Goal: Information Seeking & Learning: Learn about a topic

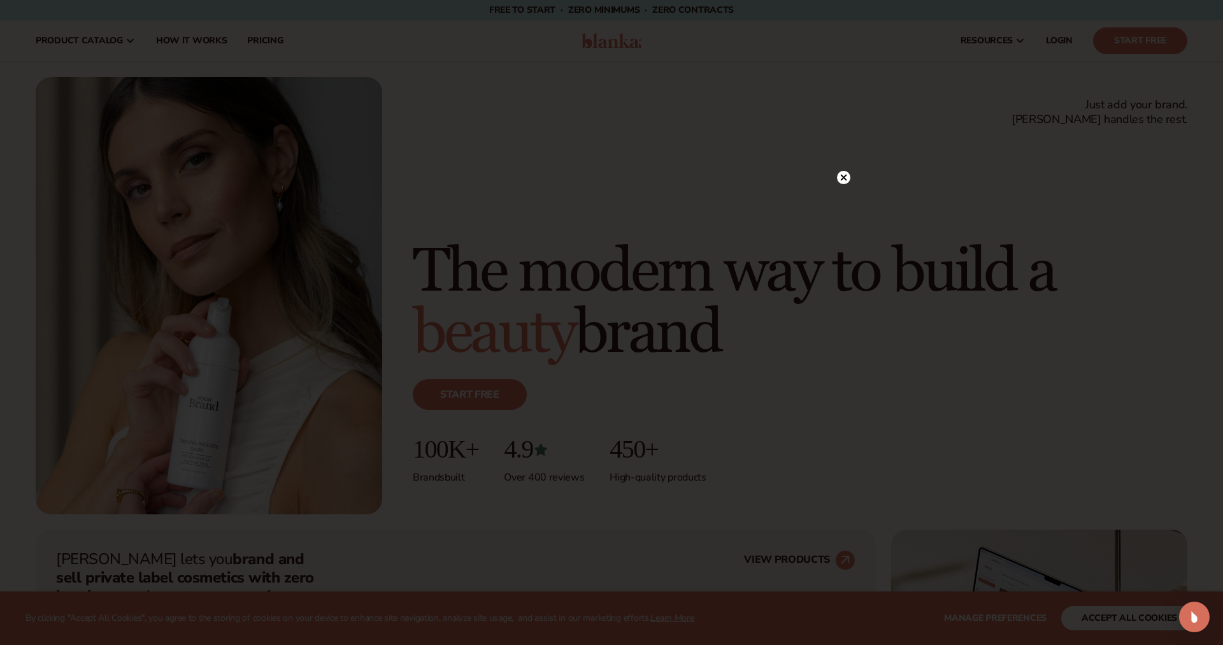
click at [846, 176] on circle at bounding box center [843, 177] width 13 height 13
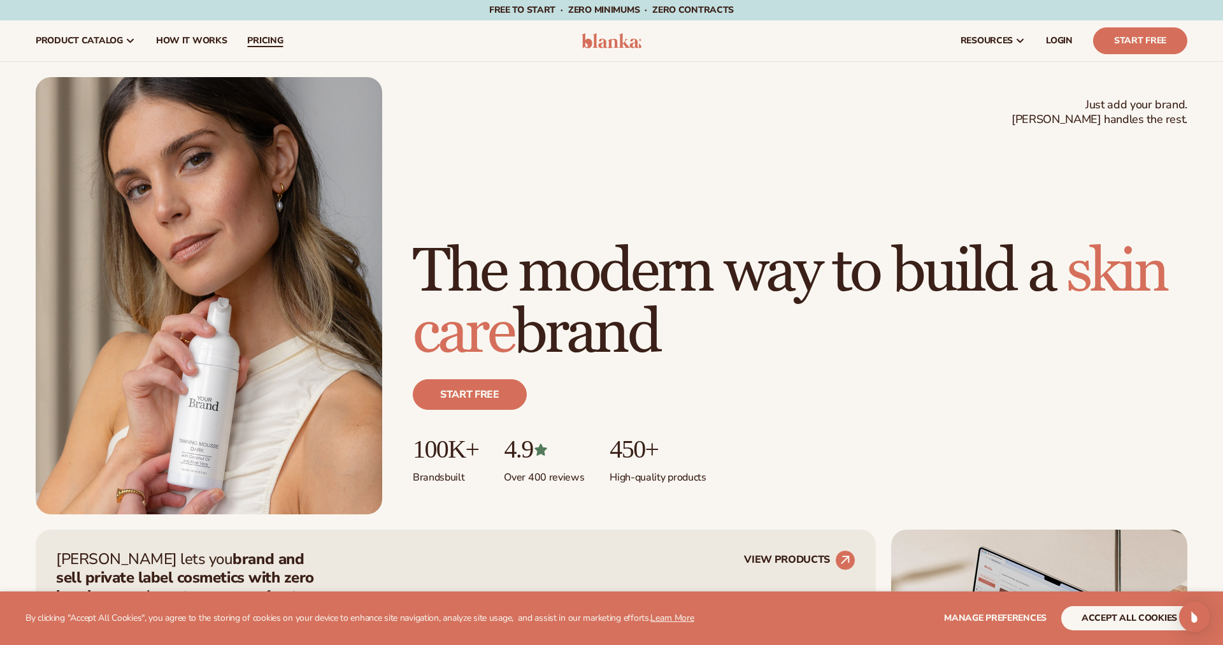
click at [261, 44] on span "pricing" at bounding box center [265, 41] width 36 height 10
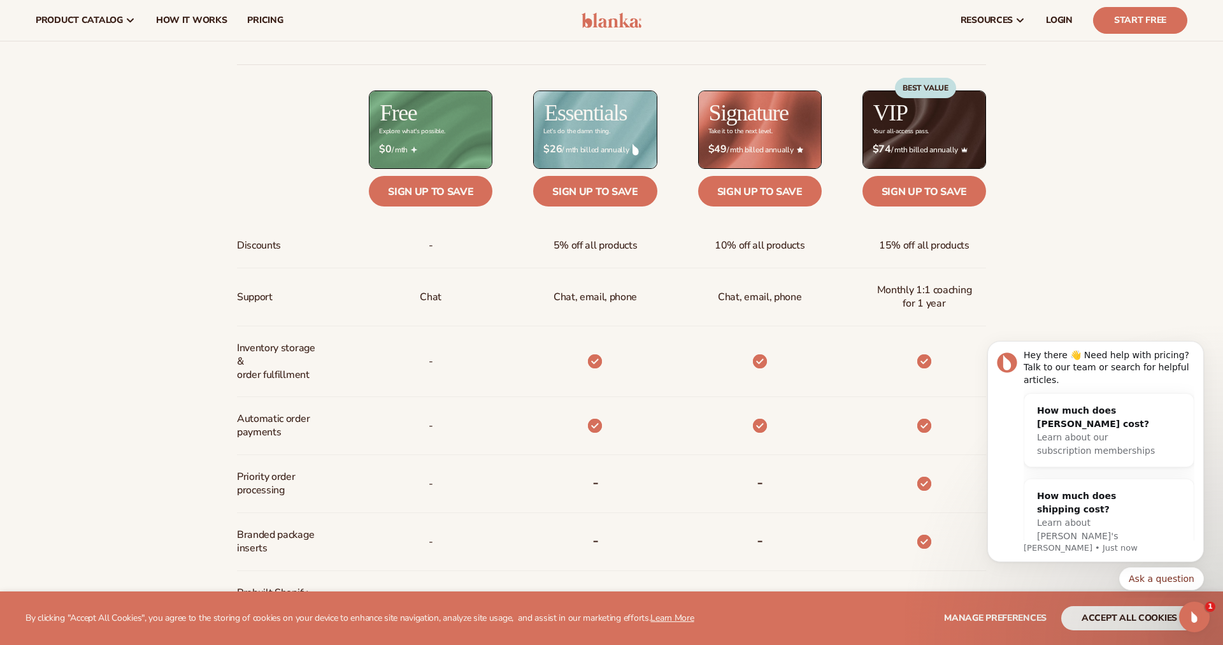
scroll to position [580, 0]
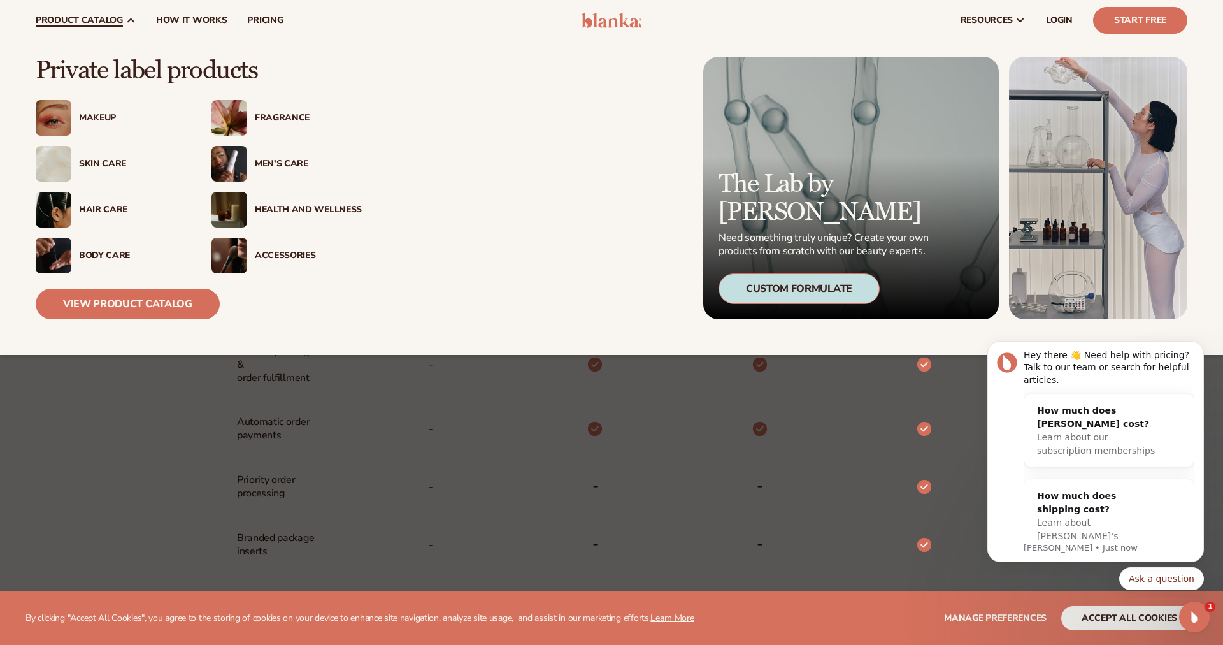
click at [284, 114] on div "Fragrance" at bounding box center [308, 118] width 107 height 11
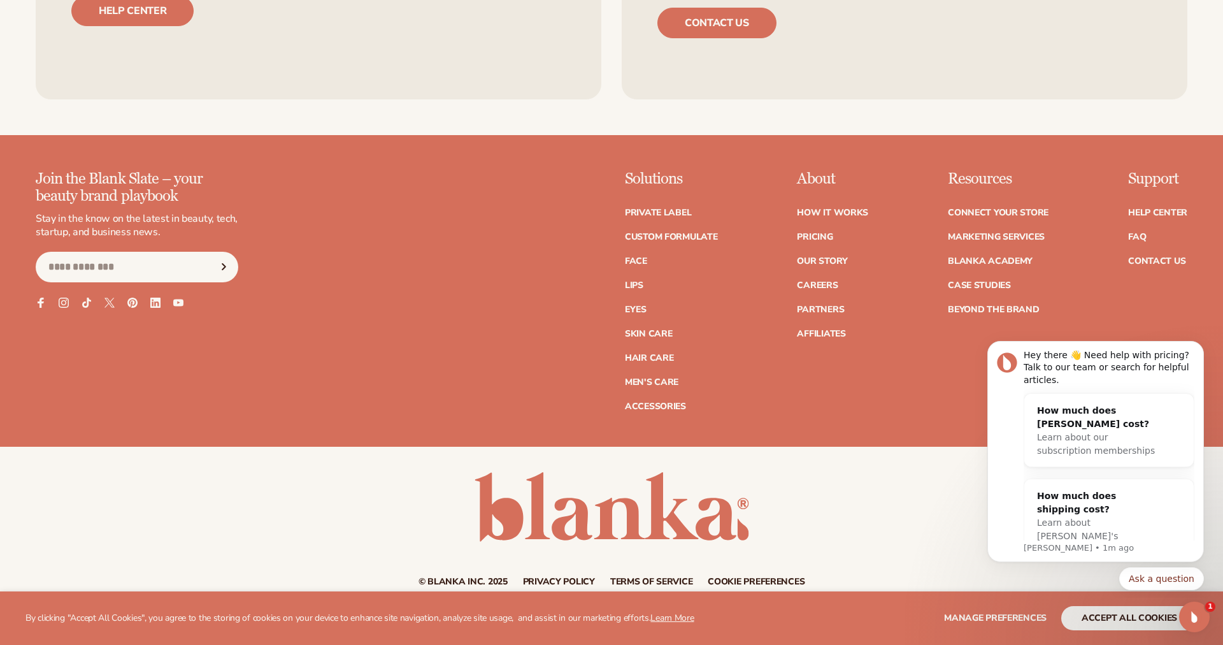
scroll to position [2463, 0]
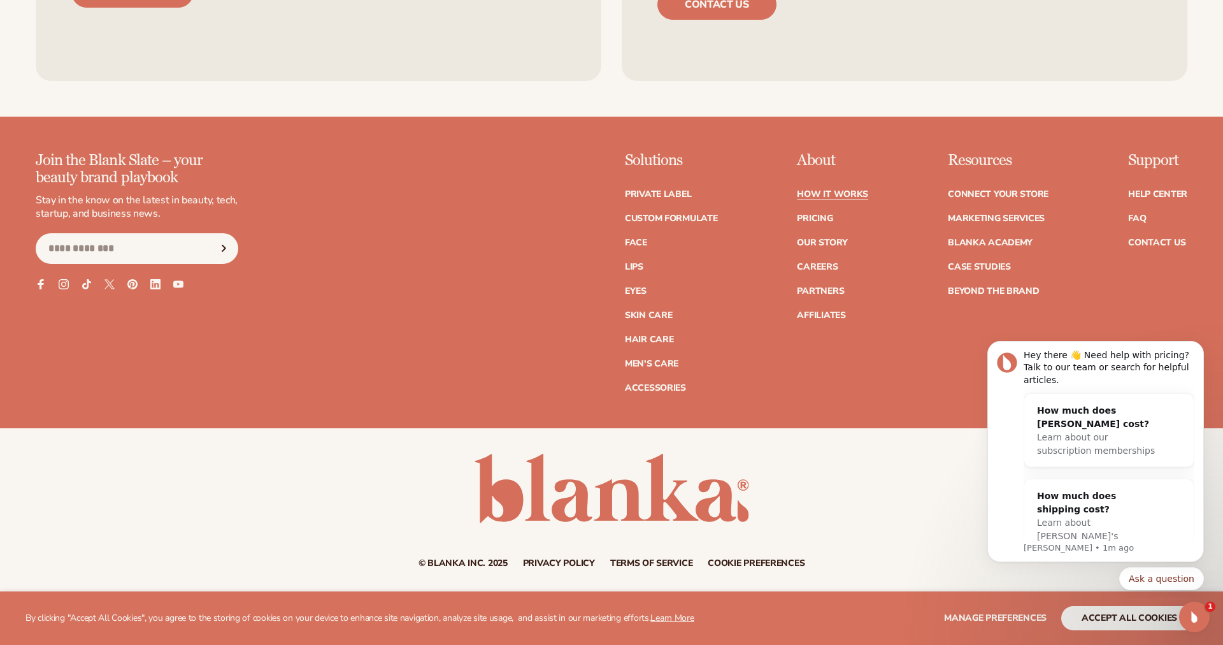
click at [819, 195] on link "How It Works" at bounding box center [832, 194] width 71 height 9
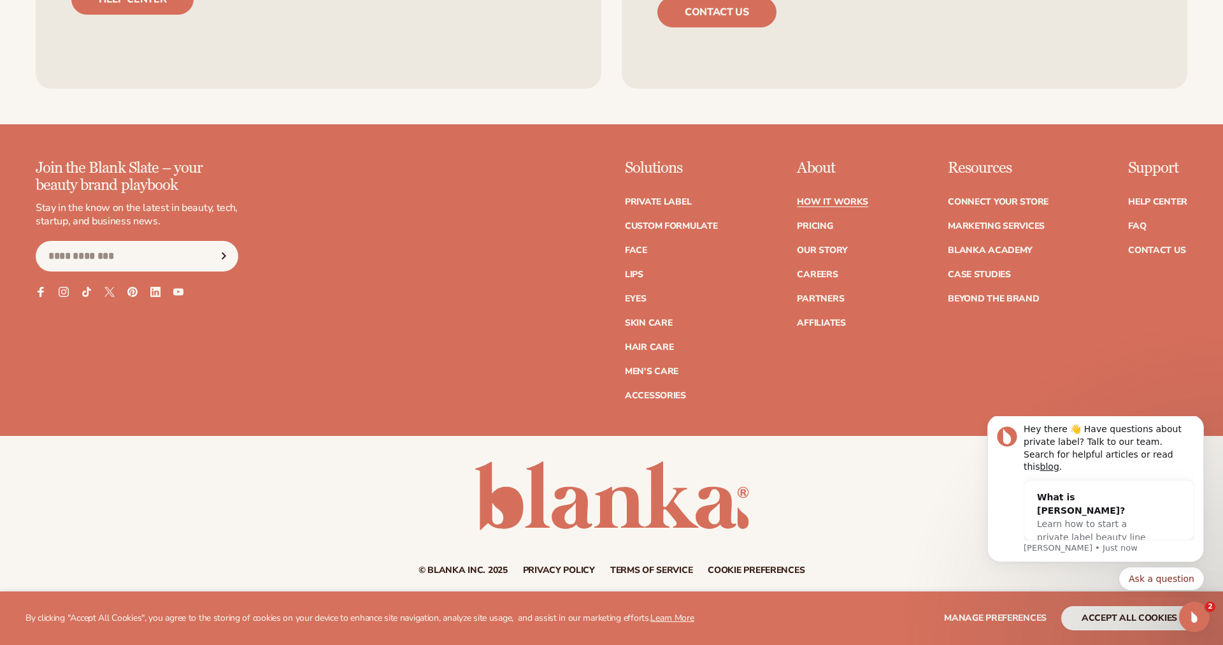
scroll to position [3314, 0]
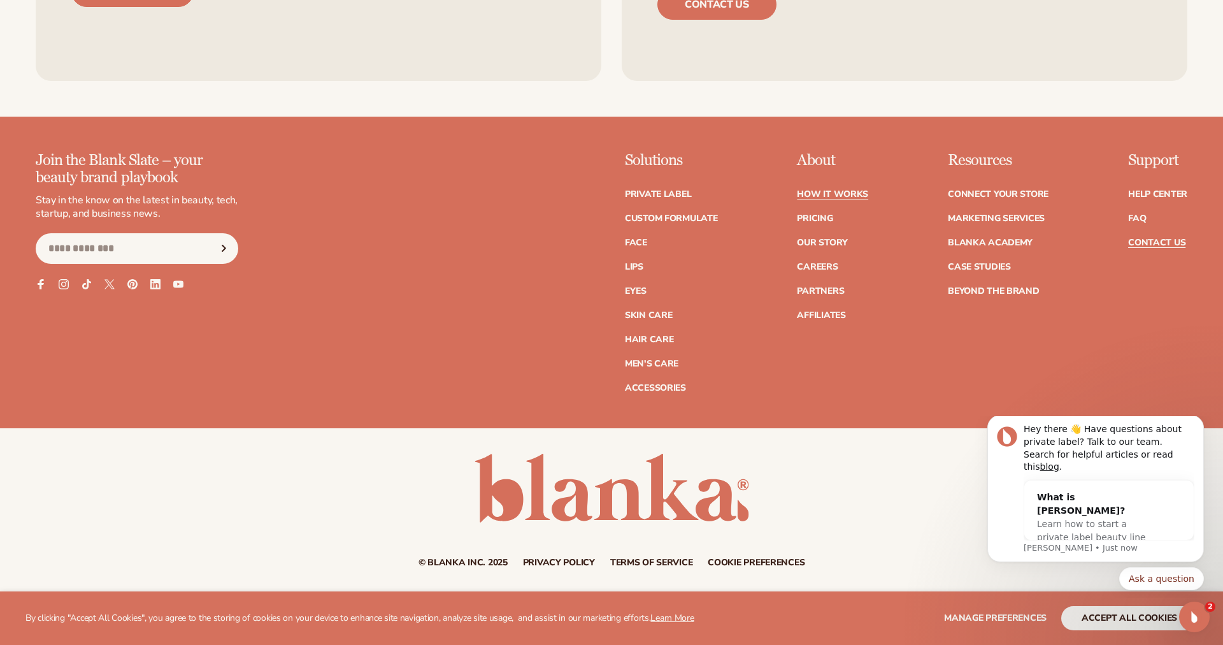
click at [1143, 242] on link "Contact Us" at bounding box center [1157, 242] width 57 height 9
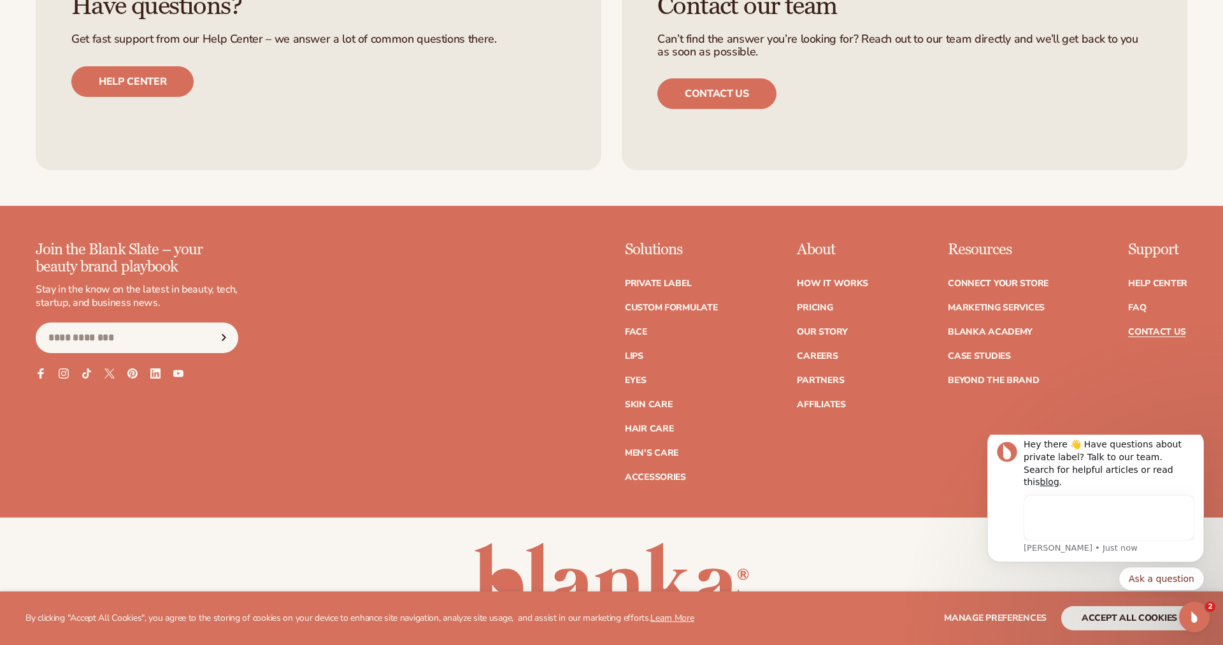
scroll to position [1040, 0]
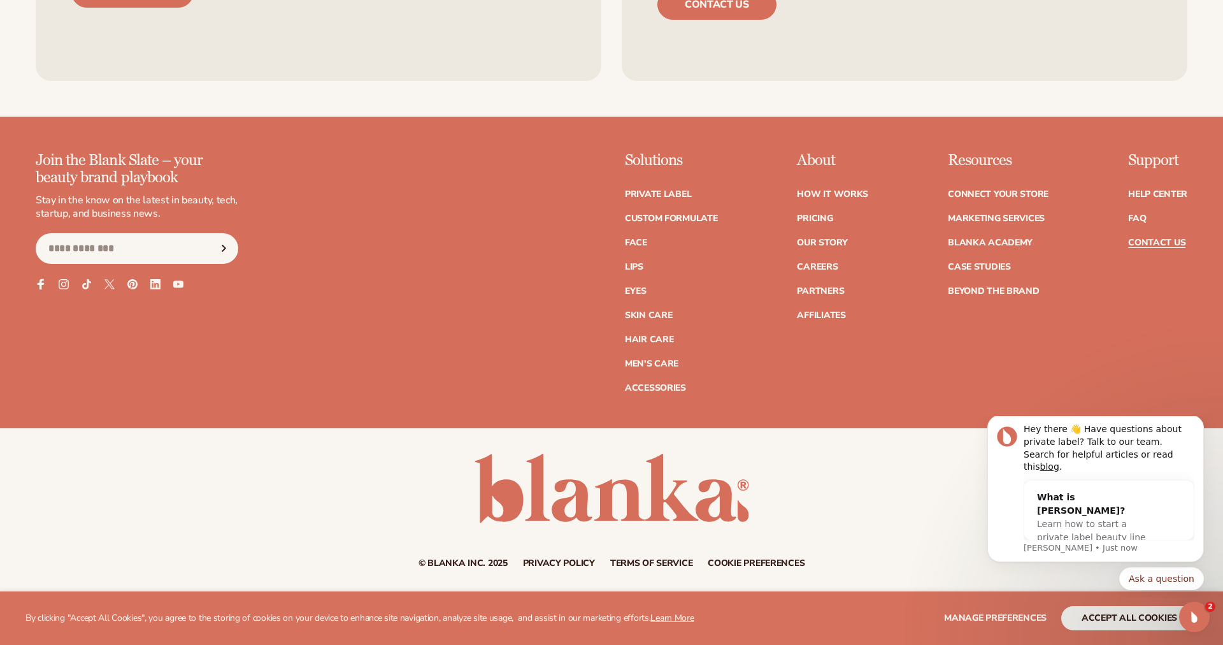
click at [41, 278] on icon at bounding box center [40, 283] width 11 height 11
click at [155, 283] on icon at bounding box center [155, 283] width 11 height 11
click at [663, 195] on link "Private label" at bounding box center [658, 194] width 66 height 9
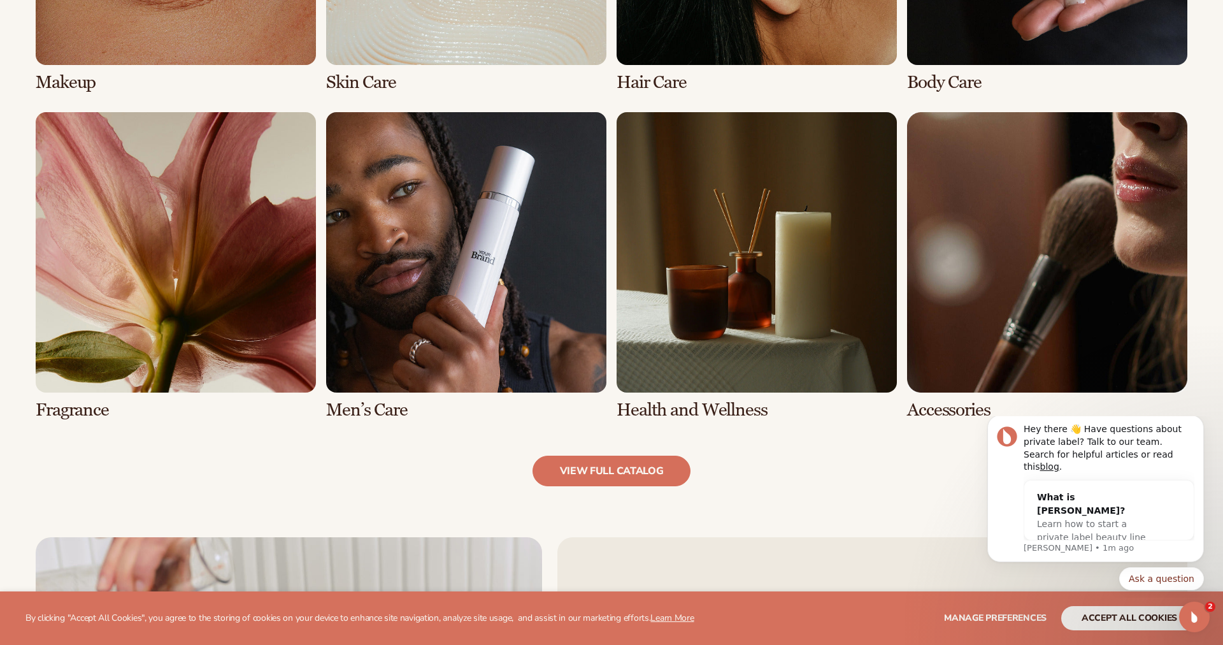
scroll to position [1178, 0]
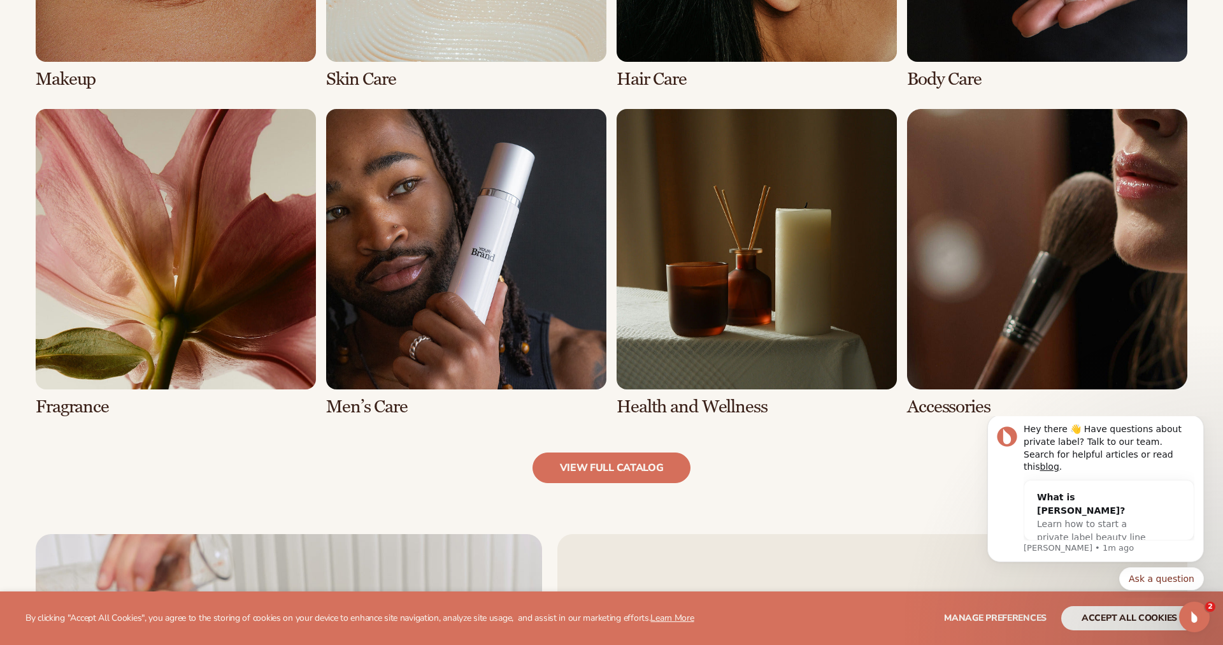
click at [208, 322] on link "5 / 8" at bounding box center [176, 263] width 280 height 308
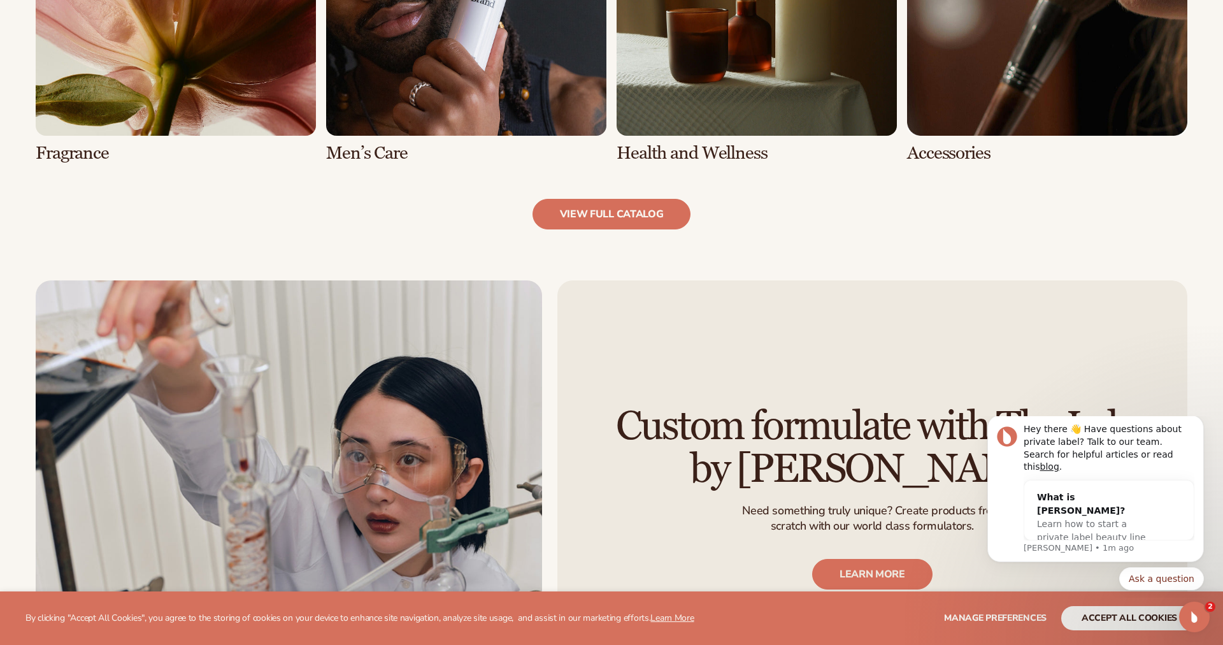
scroll to position [1447, 0]
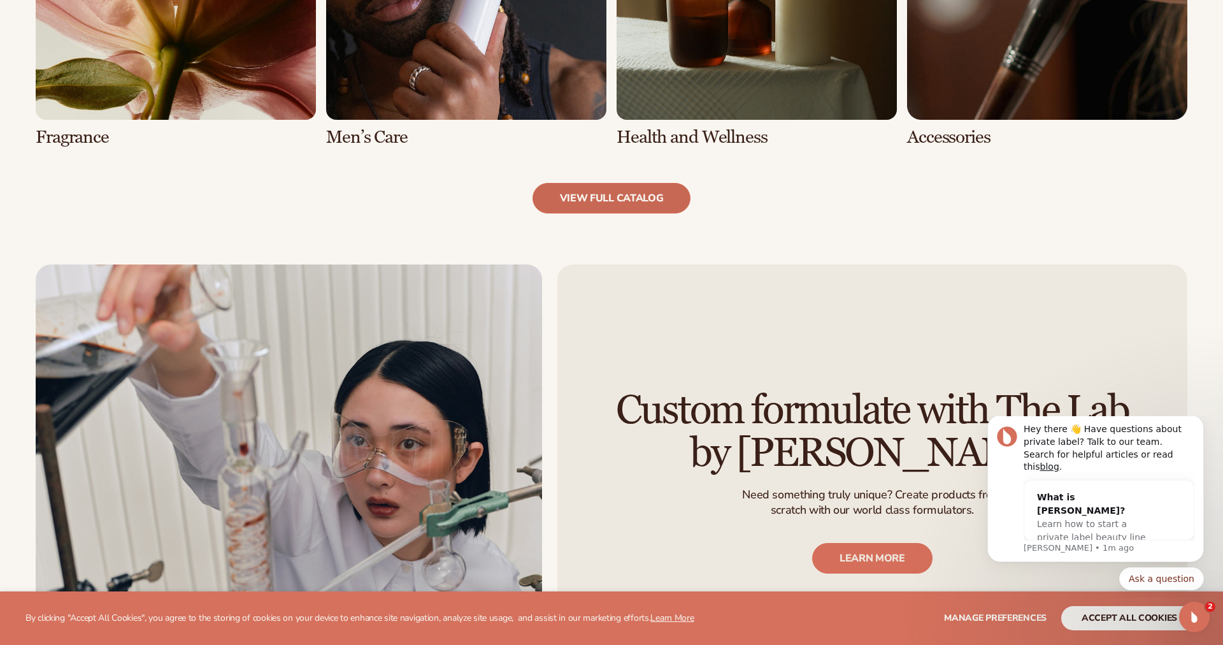
click at [581, 204] on link "view full catalog" at bounding box center [612, 198] width 159 height 31
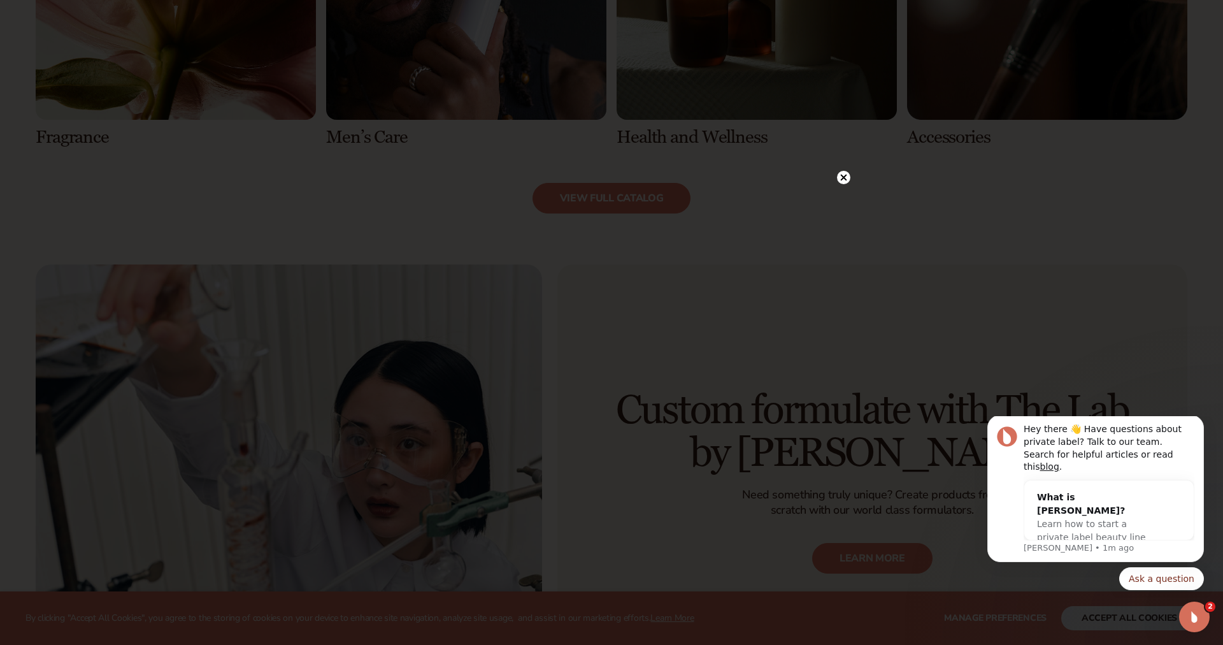
click at [843, 179] on circle at bounding box center [843, 177] width 13 height 13
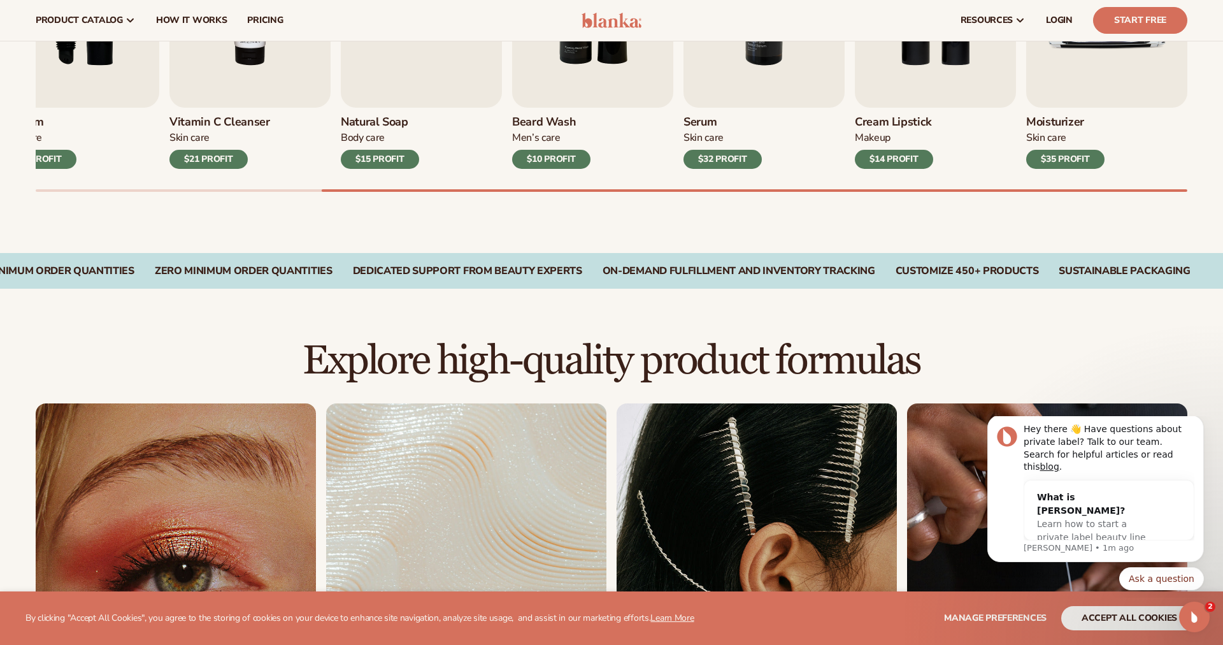
scroll to position [512, 0]
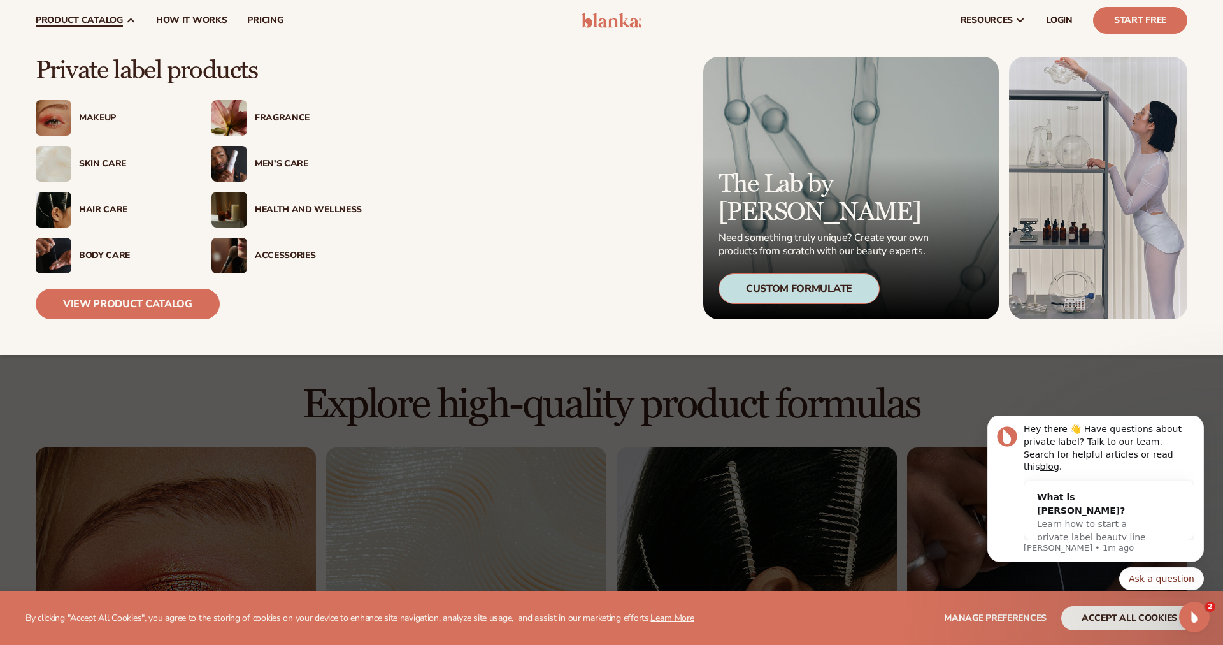
click at [772, 287] on div "Custom Formulate" at bounding box center [799, 288] width 161 height 31
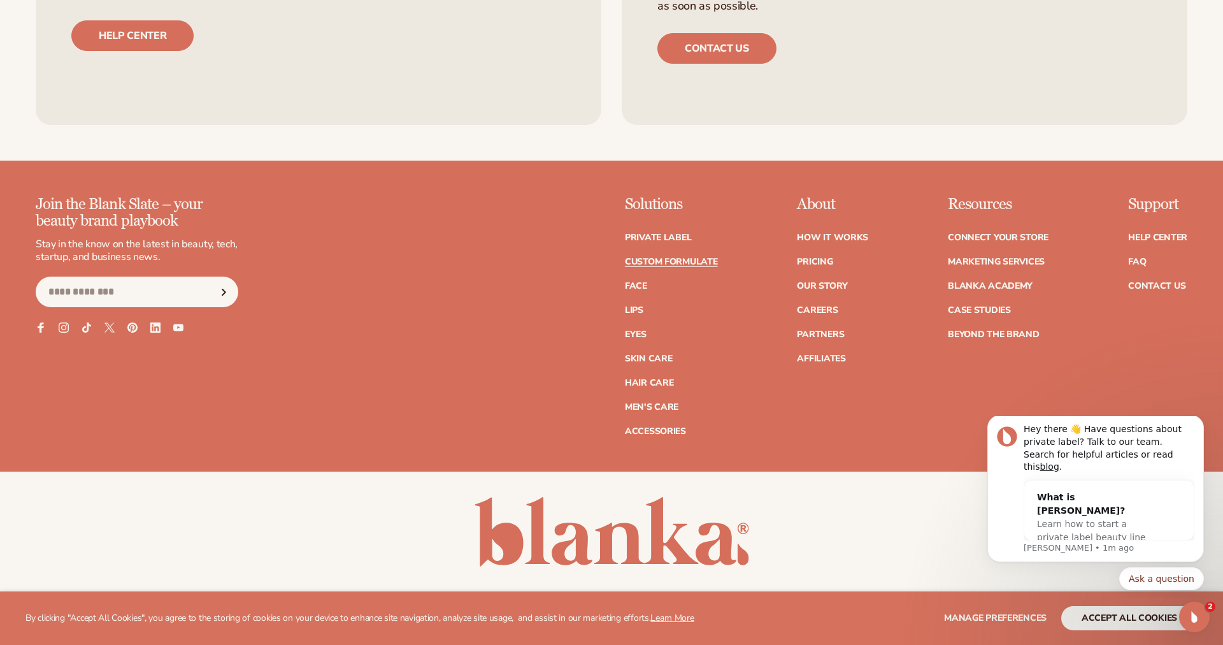
scroll to position [1897, 0]
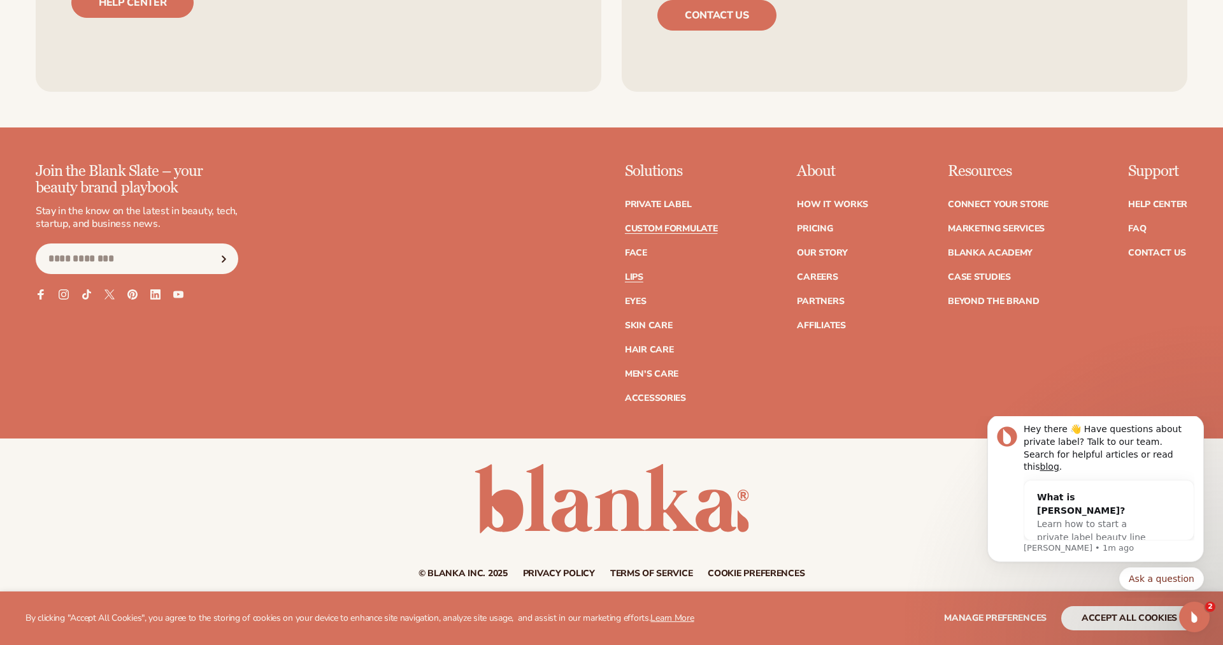
click at [637, 279] on link "Lips" at bounding box center [634, 277] width 18 height 9
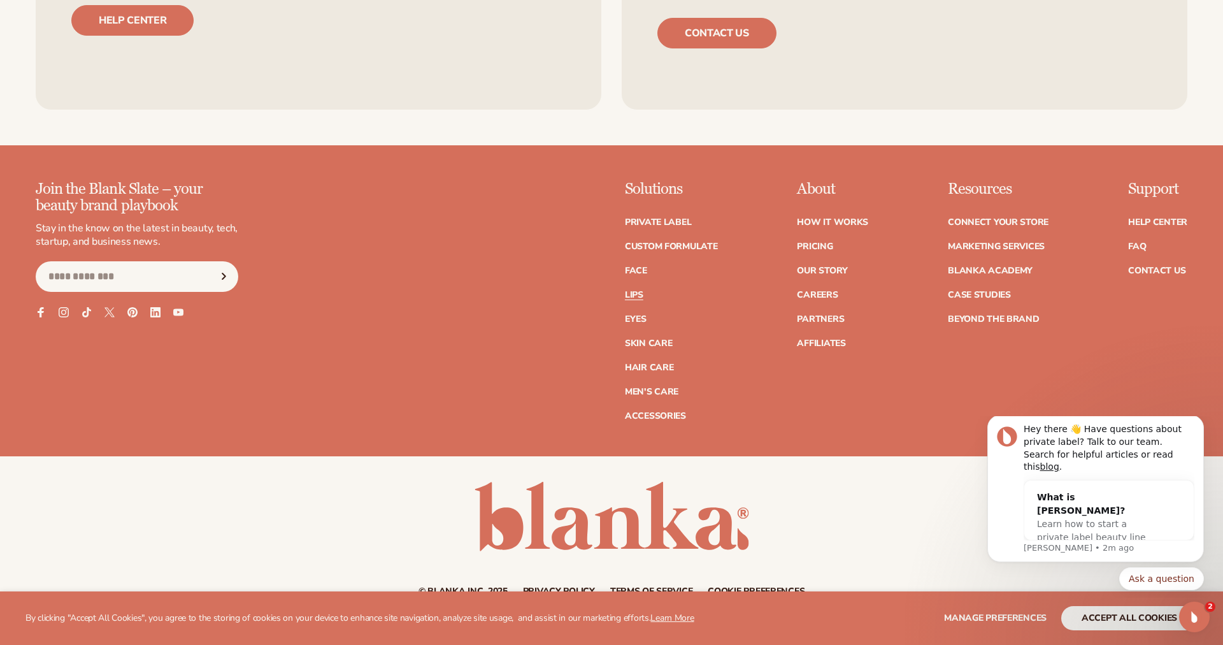
scroll to position [2695, 0]
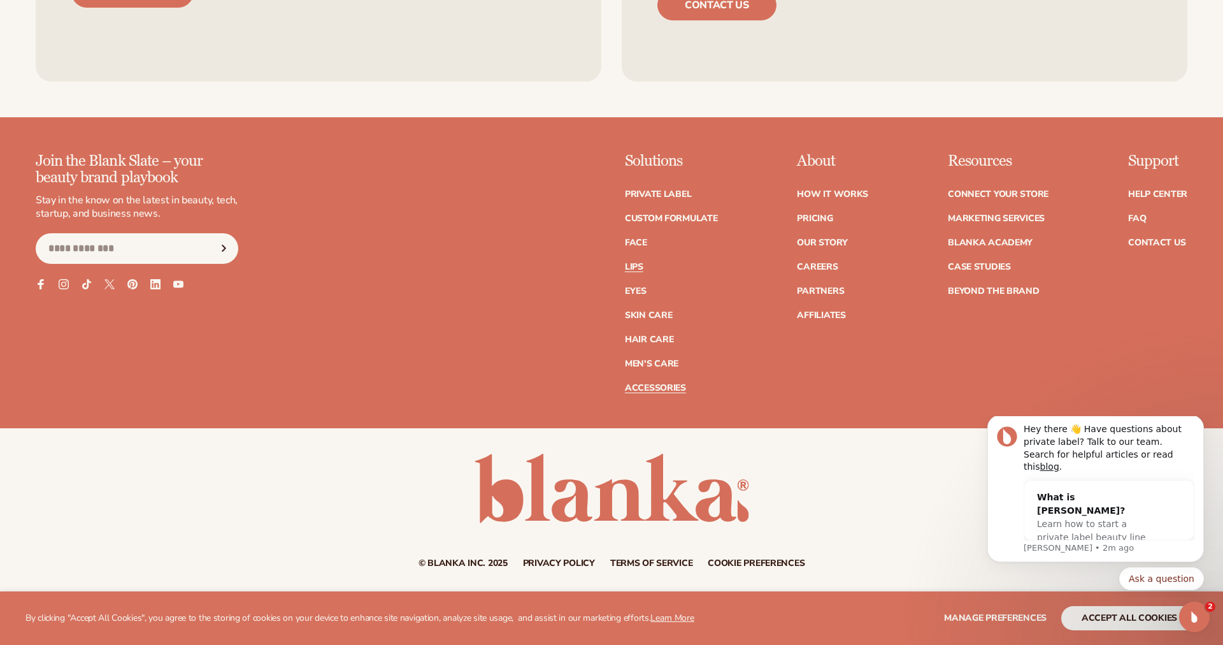
click at [647, 387] on link "Accessories" at bounding box center [655, 388] width 61 height 9
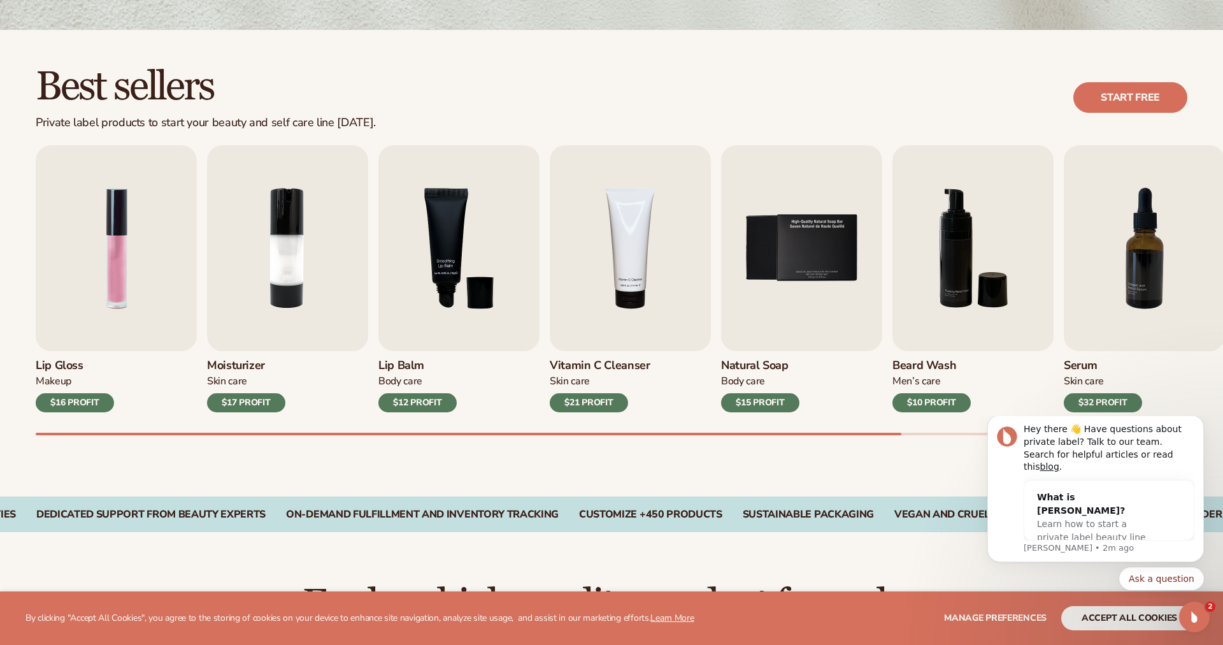
scroll to position [487, 0]
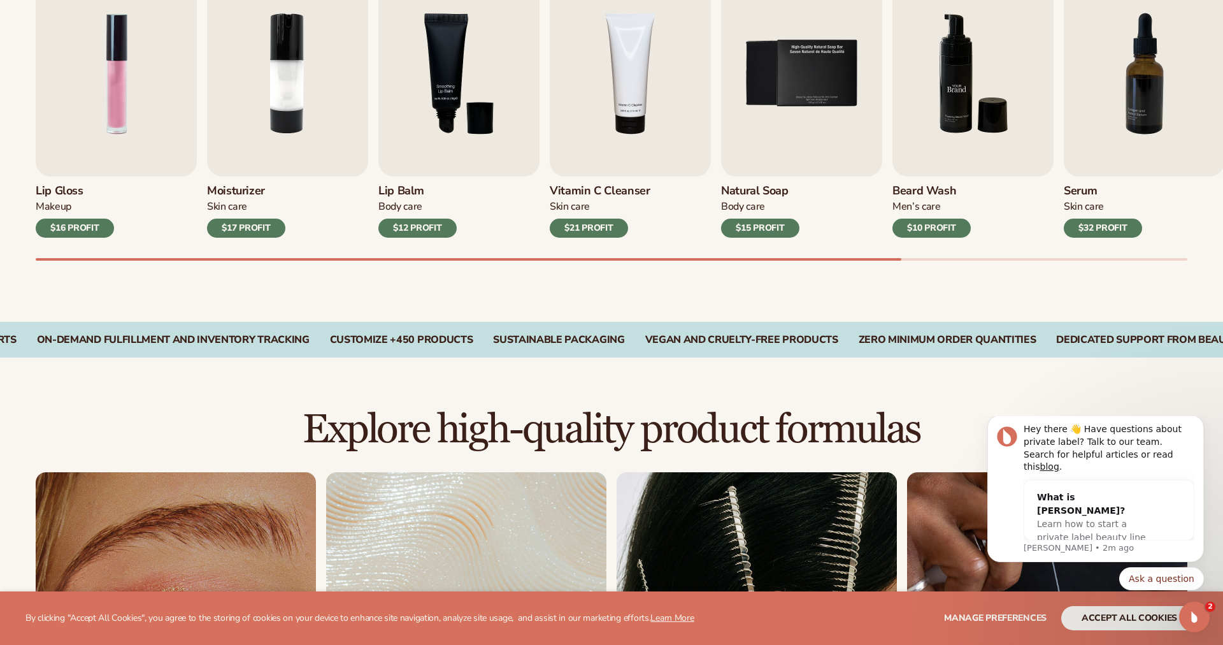
click at [895, 158] on img "6 / 9" at bounding box center [973, 74] width 161 height 206
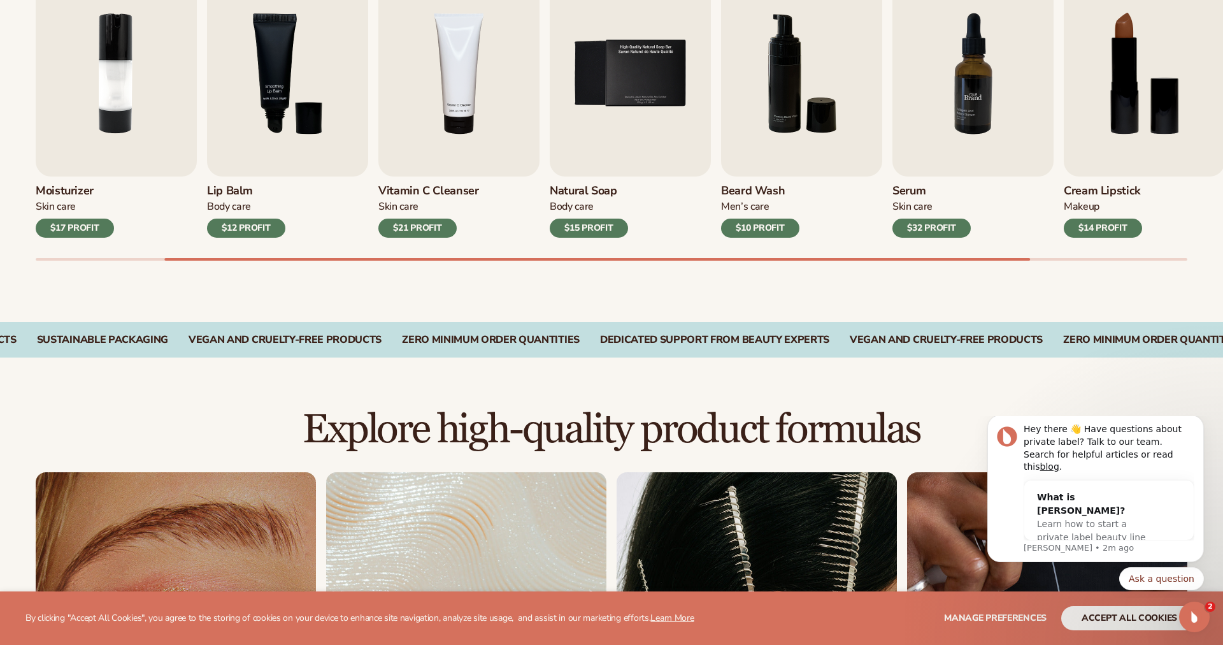
click at [1134, 135] on img "8 / 9" at bounding box center [1144, 74] width 161 height 206
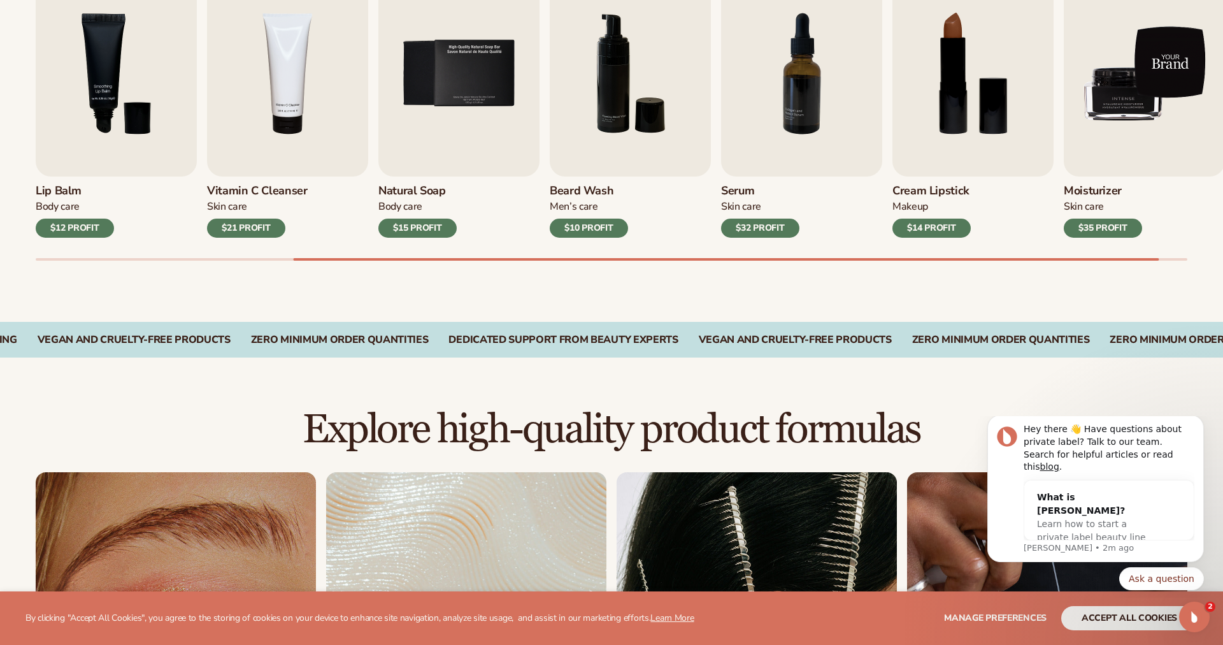
click at [1116, 125] on img "9 / 9" at bounding box center [1144, 74] width 161 height 206
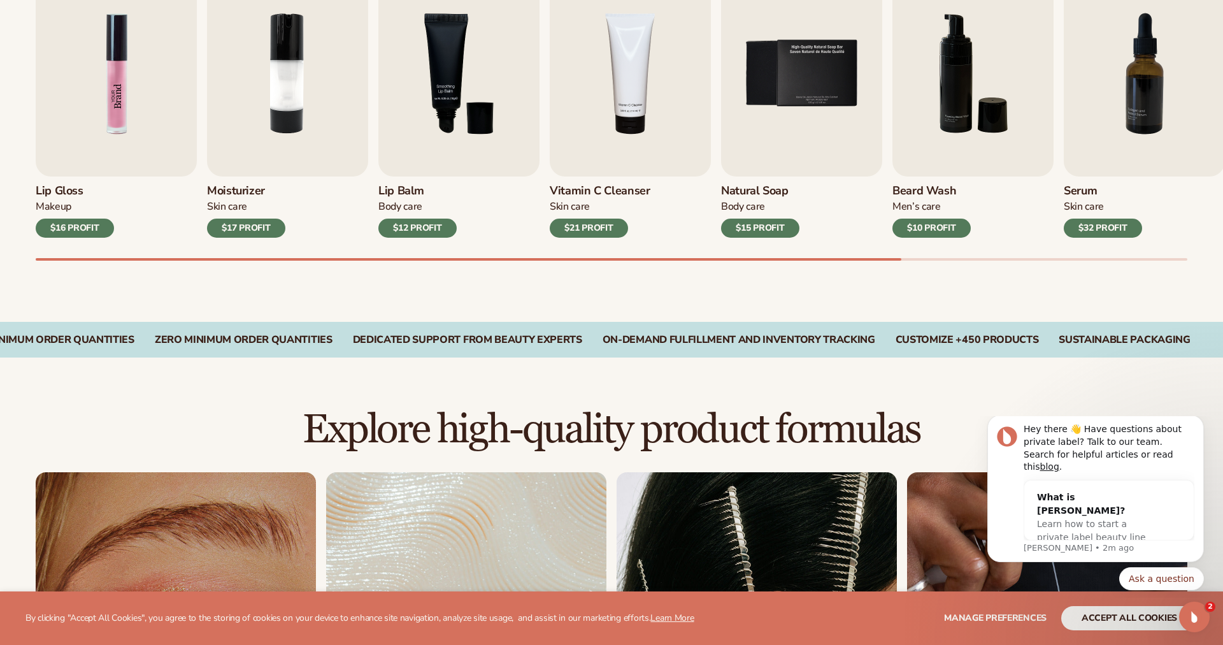
click at [110, 91] on img "1 / 9" at bounding box center [116, 74] width 161 height 206
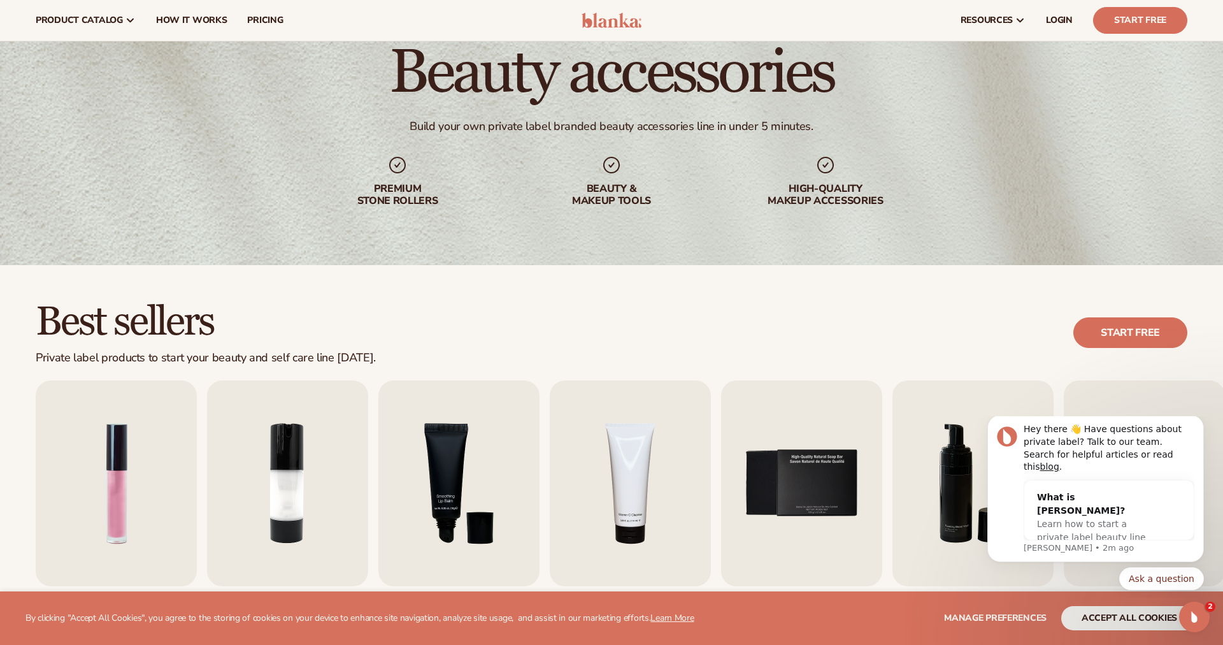
scroll to position [0, 0]
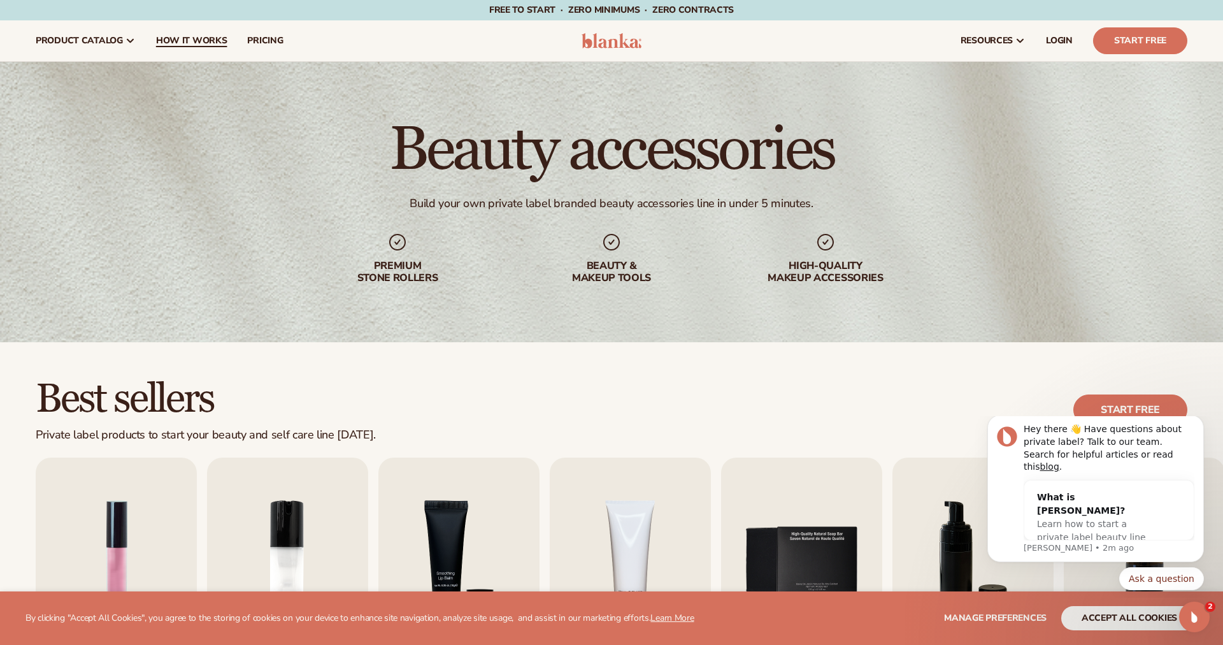
click at [192, 41] on span "How It Works" at bounding box center [191, 41] width 71 height 10
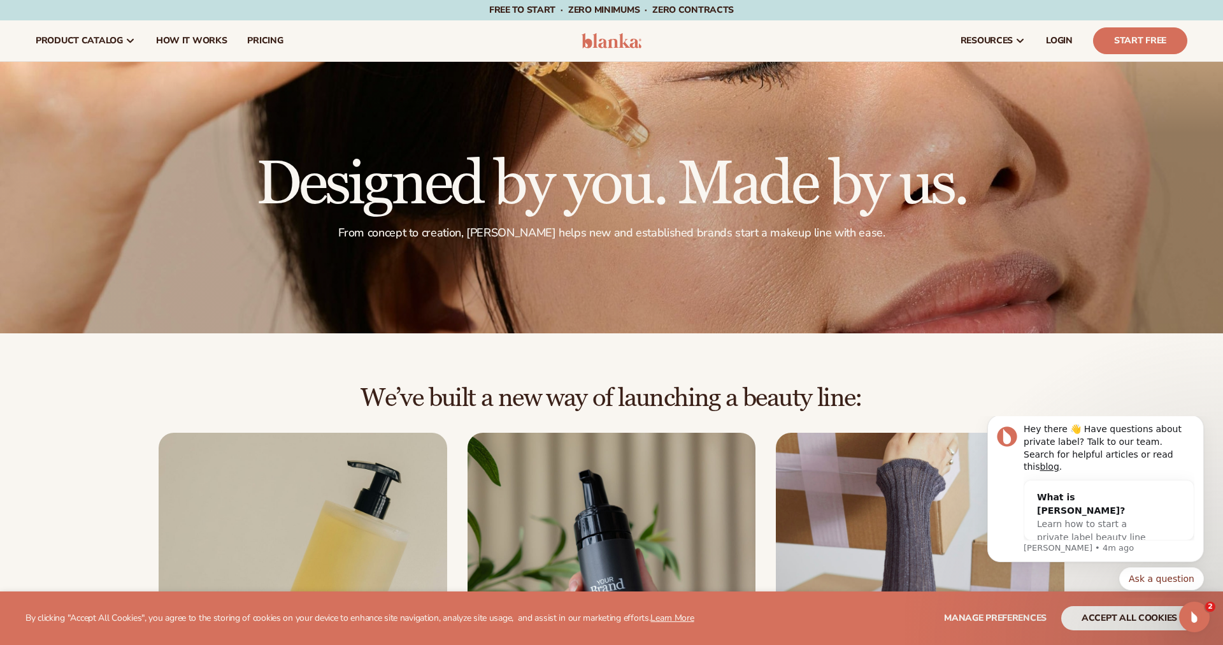
click at [624, 40] on img at bounding box center [612, 40] width 61 height 15
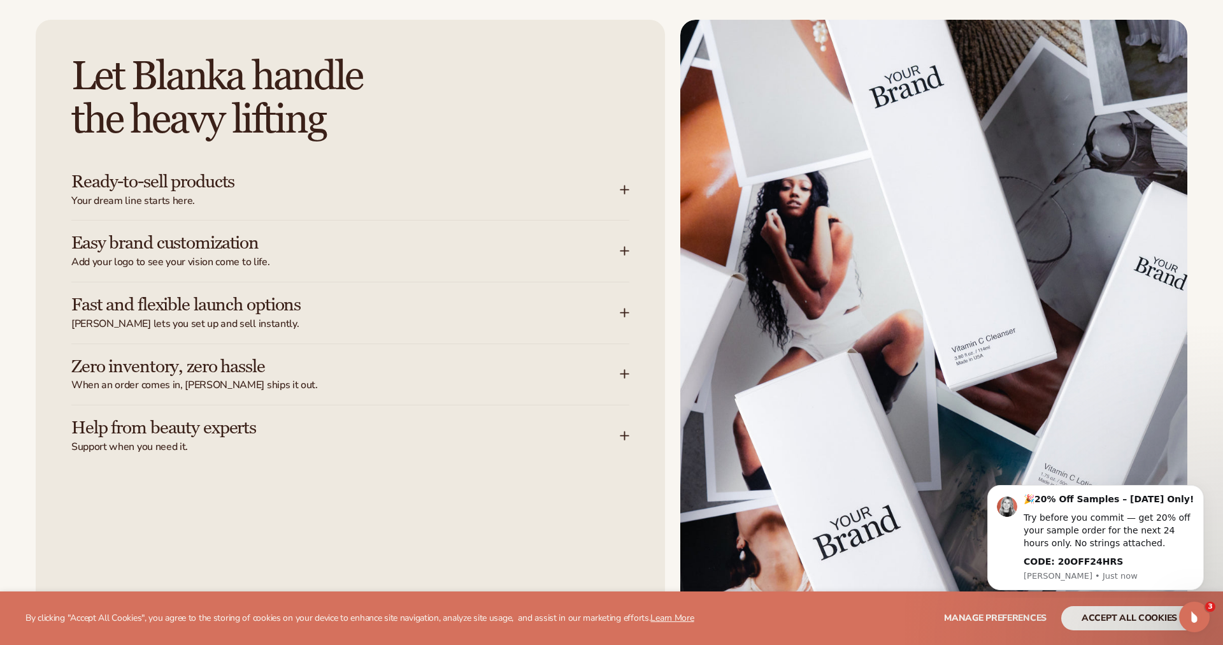
scroll to position [1628, 0]
click at [629, 186] on icon at bounding box center [625, 189] width 10 height 10
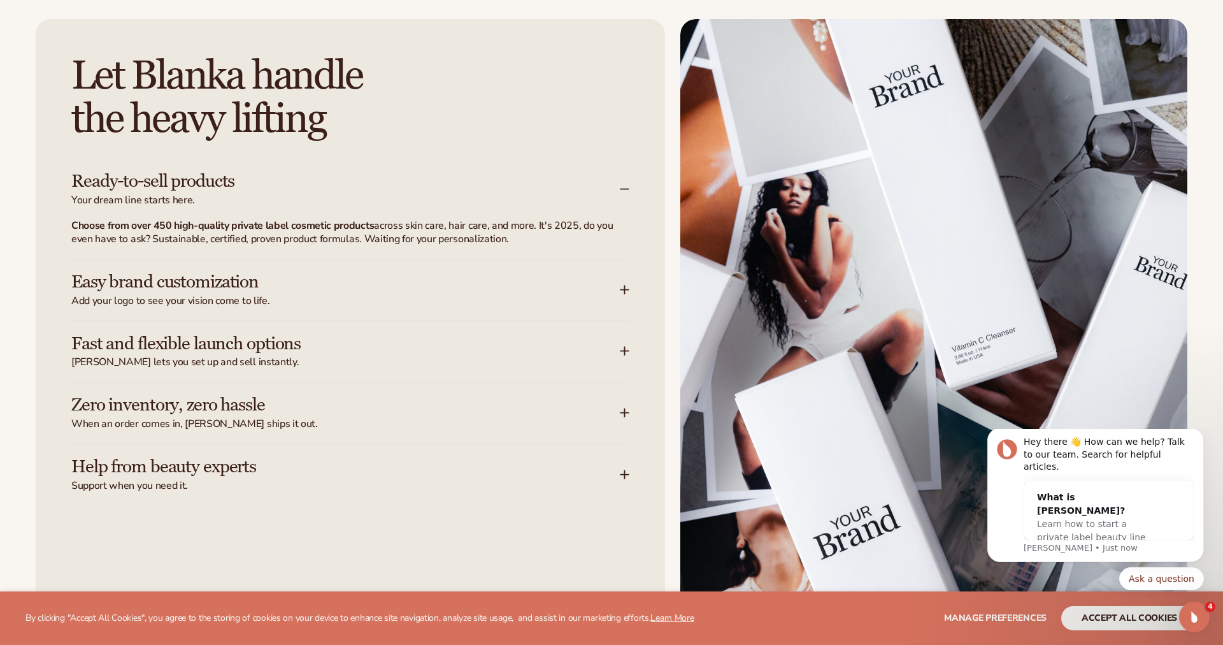
click at [622, 291] on icon at bounding box center [625, 290] width 10 height 10
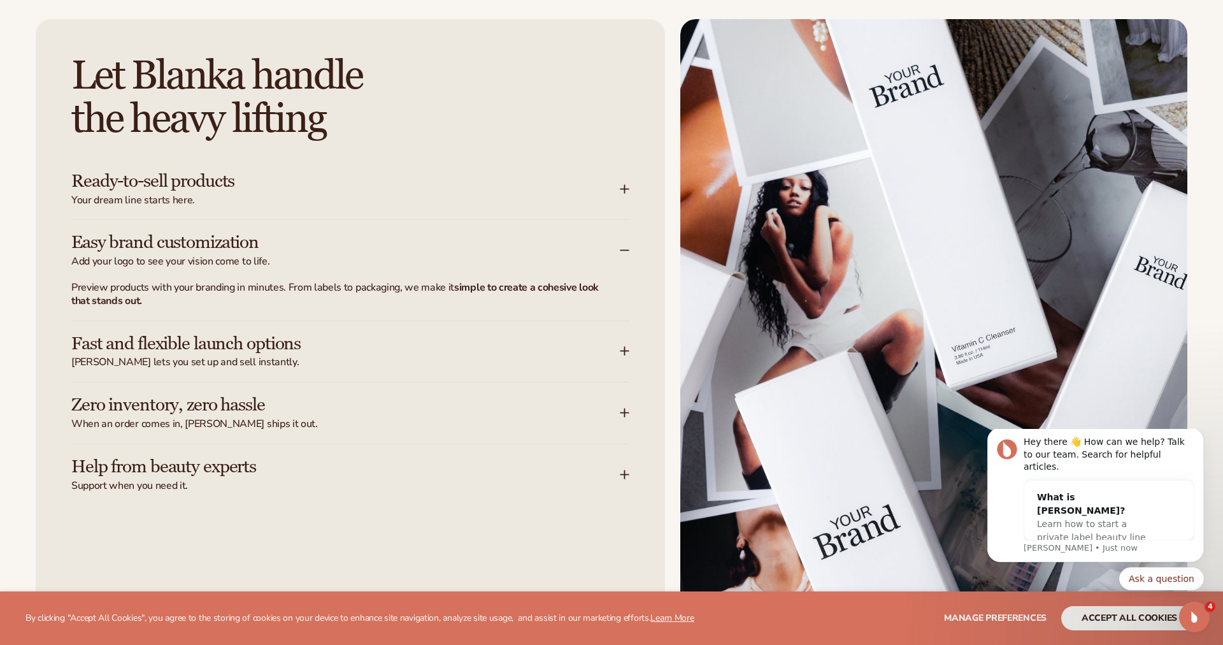
click at [626, 248] on icon at bounding box center [625, 250] width 10 height 10
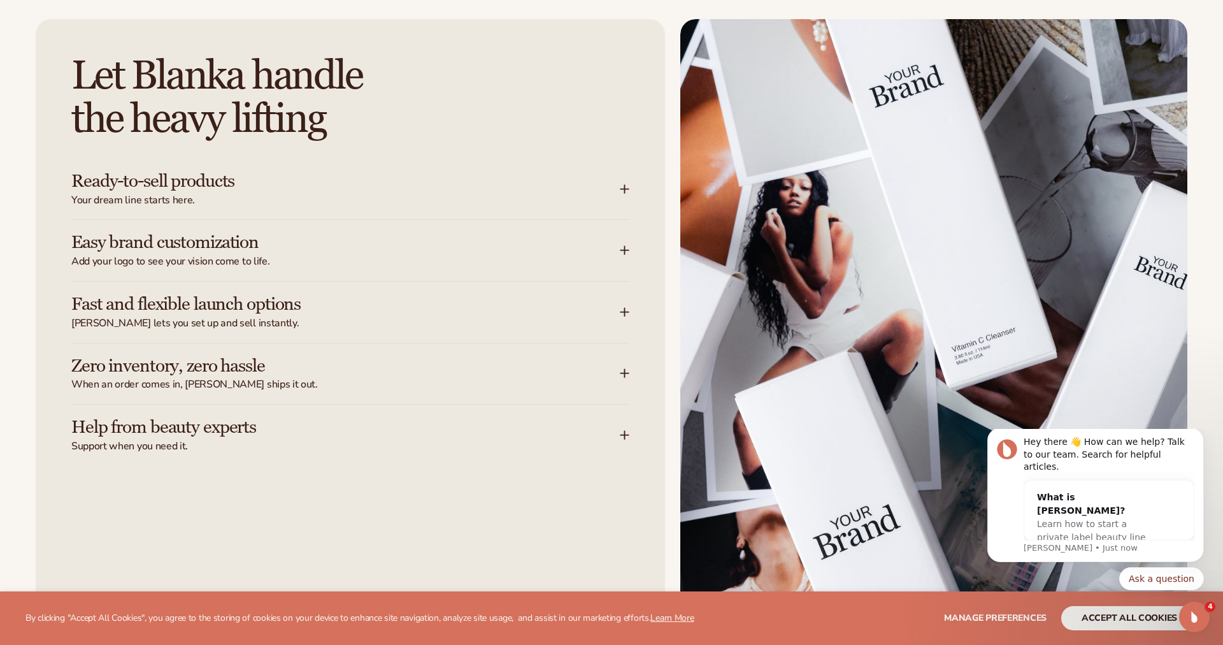
click at [625, 315] on icon at bounding box center [625, 312] width 0 height 8
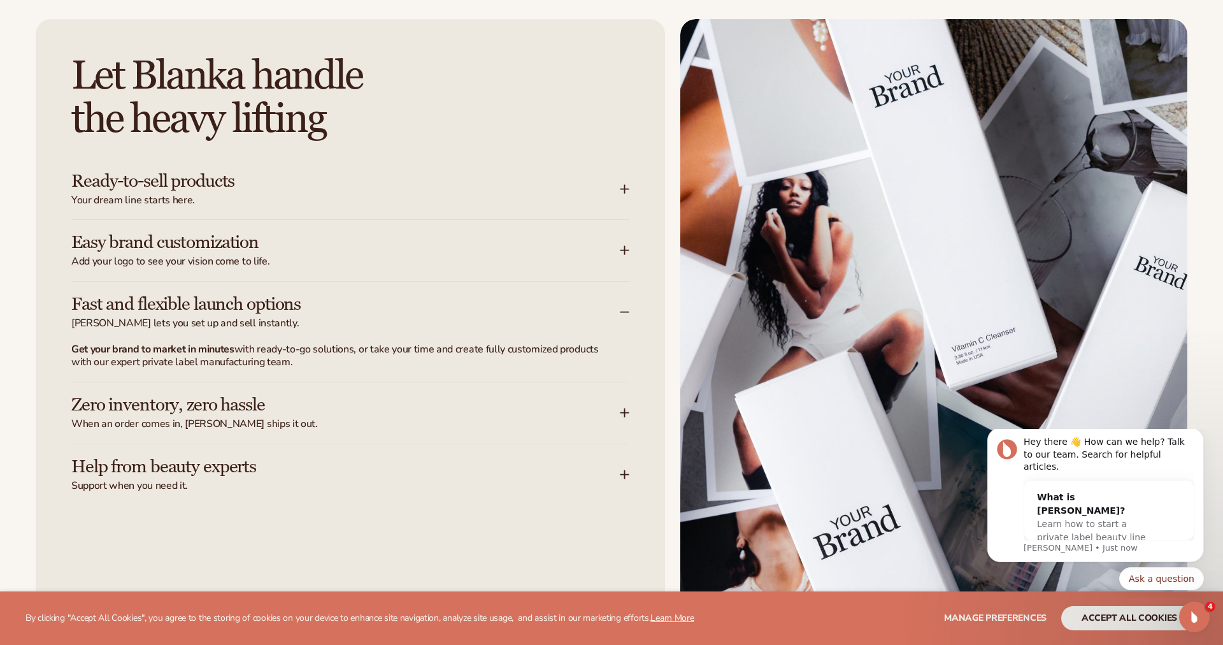
click at [622, 303] on div "Fast and flexible launch options Blanka lets you set up and sell instantly." at bounding box center [350, 312] width 558 height 61
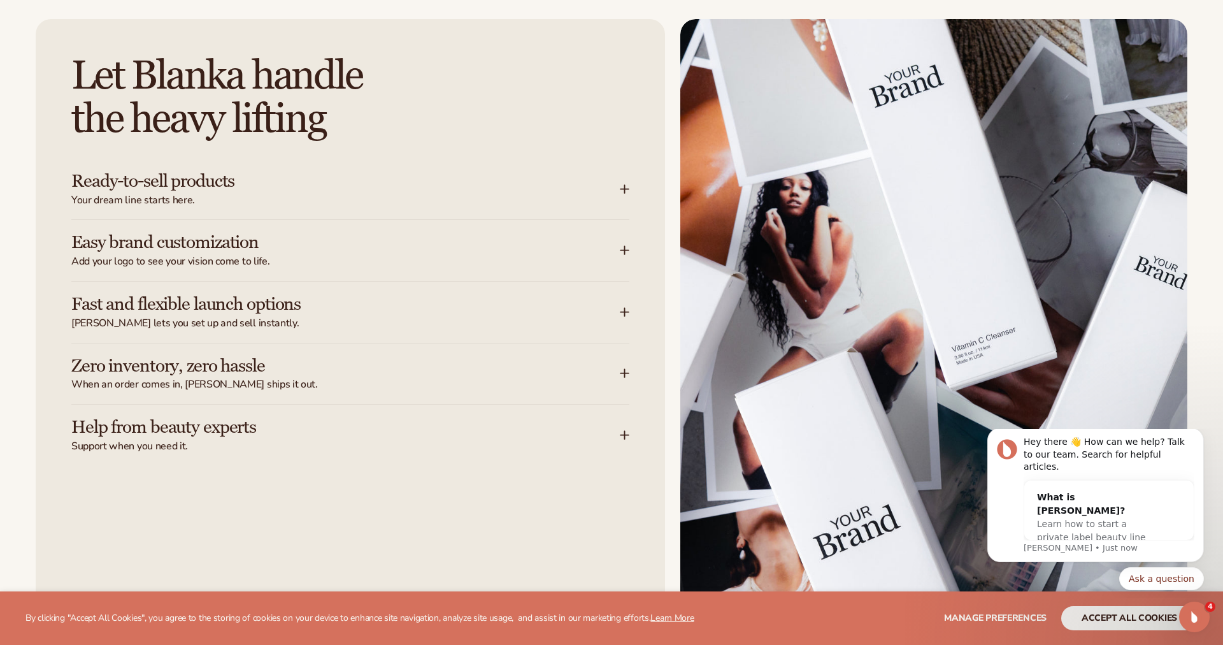
click at [629, 372] on icon at bounding box center [625, 373] width 10 height 10
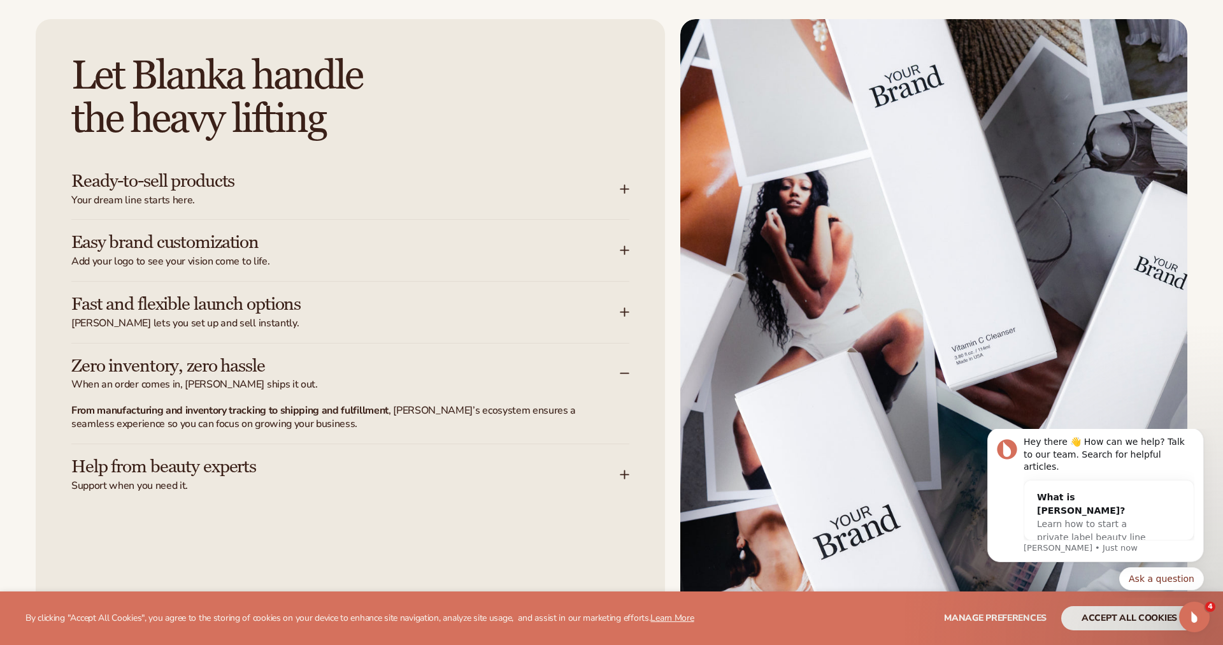
click at [238, 471] on h3 "Help from beauty experts" at bounding box center [326, 467] width 510 height 20
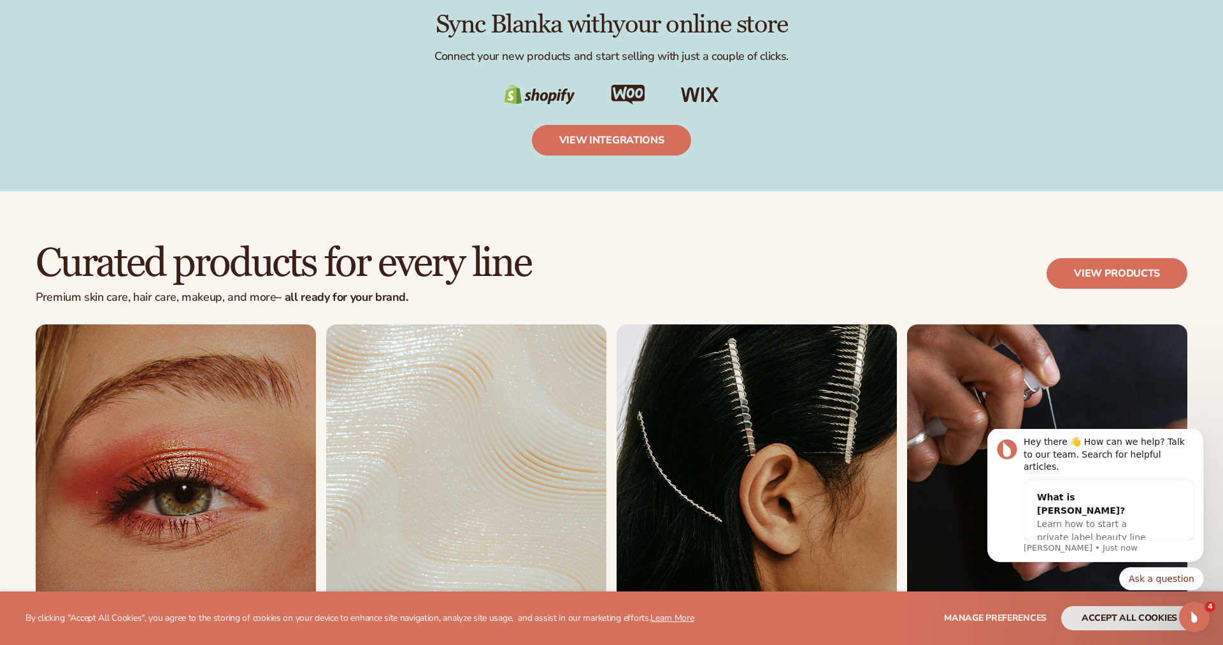
scroll to position [2364, 0]
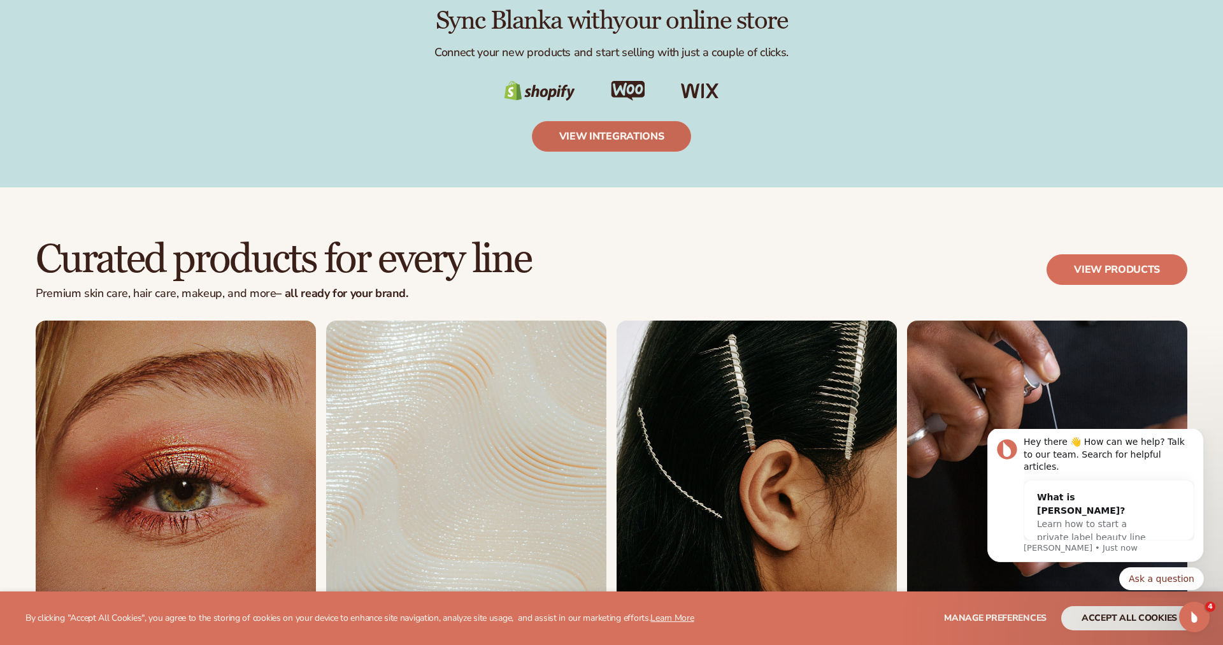
click at [600, 142] on link "view integrations" at bounding box center [612, 136] width 160 height 31
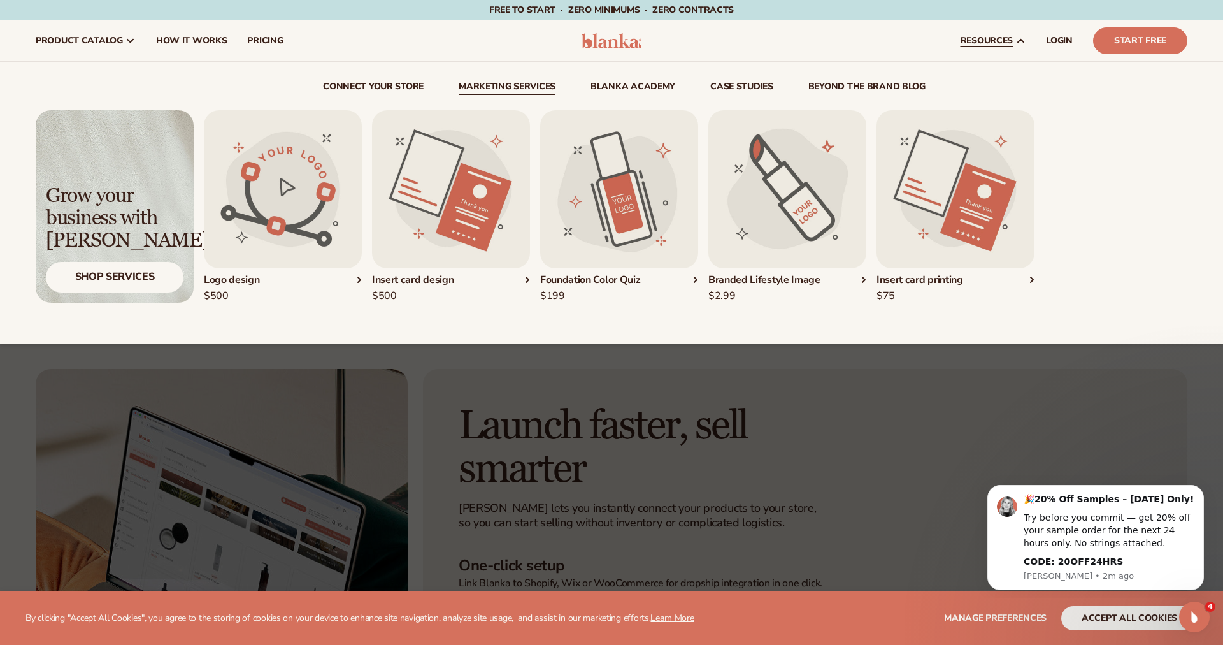
click at [529, 93] on link "Marketing services" at bounding box center [507, 88] width 97 height 13
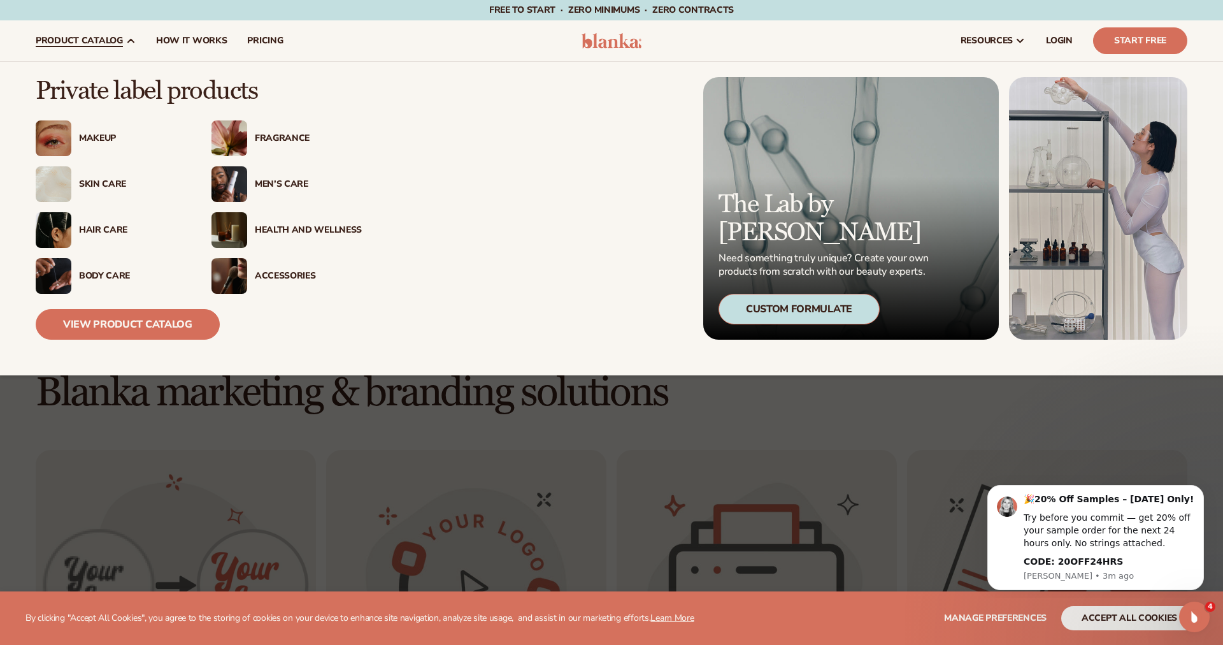
click at [101, 274] on div "Body Care" at bounding box center [132, 276] width 107 height 11
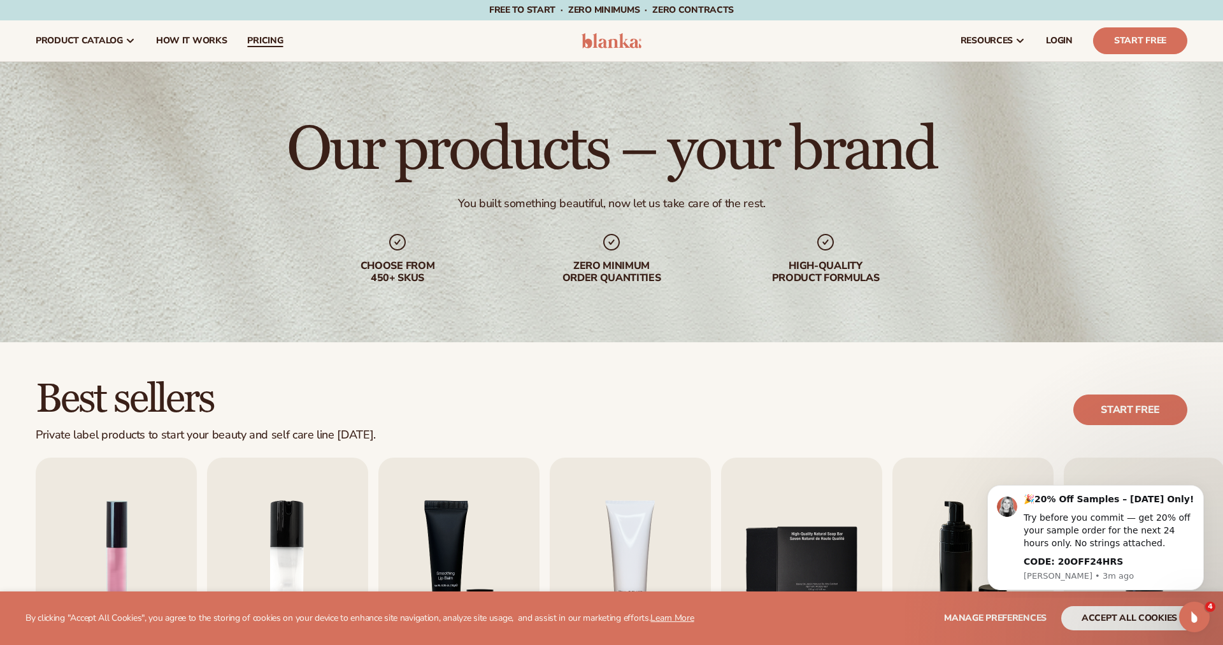
click at [272, 44] on span "pricing" at bounding box center [265, 41] width 36 height 10
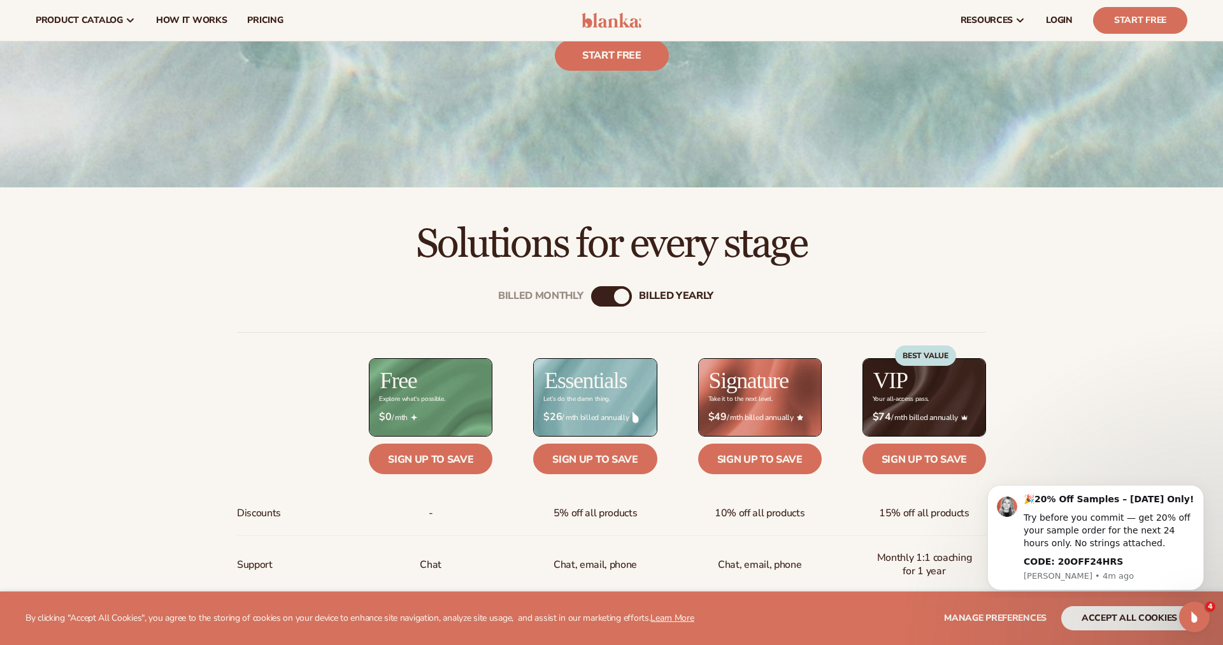
scroll to position [310, 0]
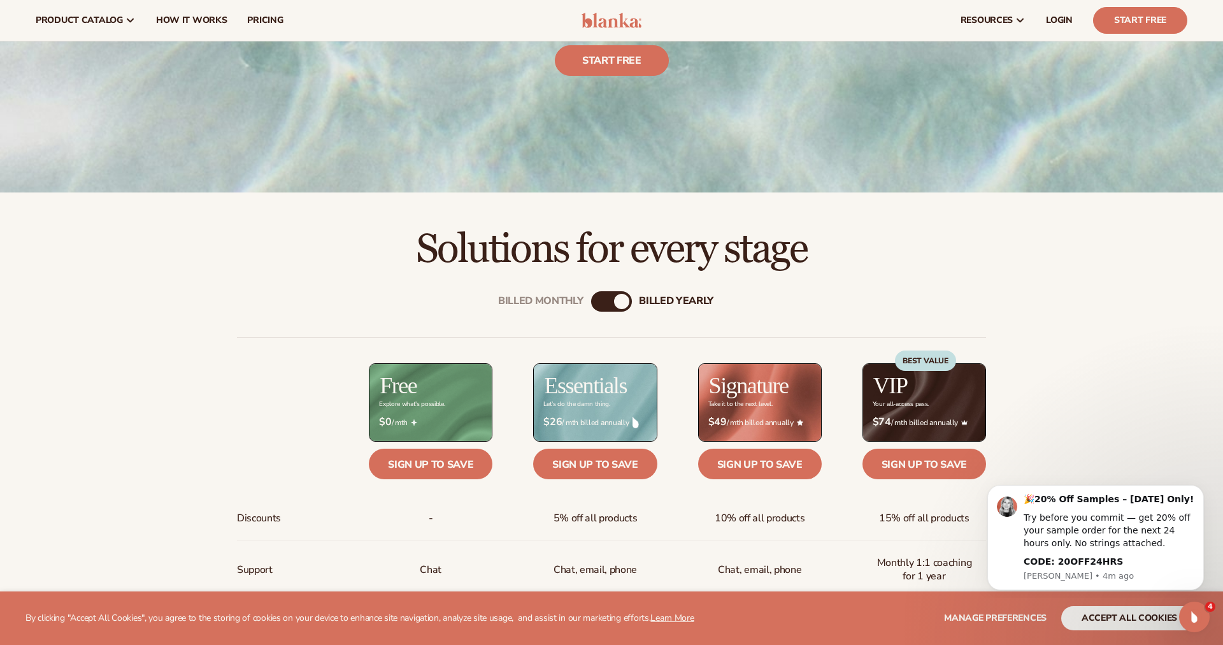
click at [603, 307] on div "Billed Monthly" at bounding box center [598, 301] width 15 height 15
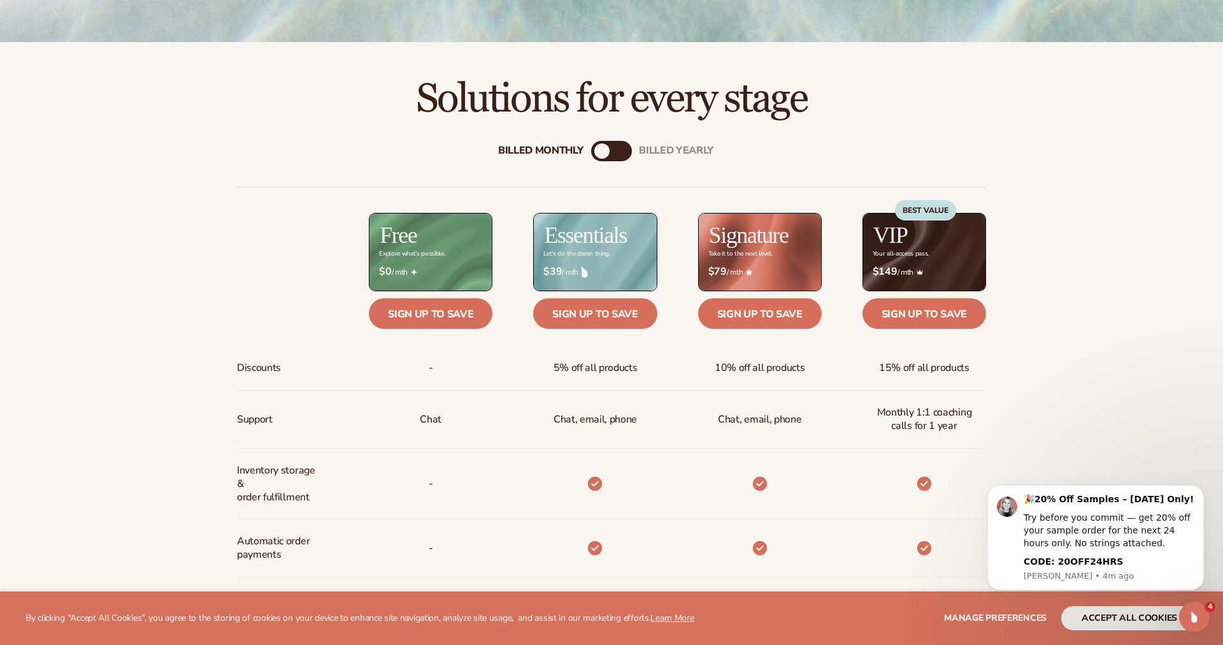
scroll to position [523, 0]
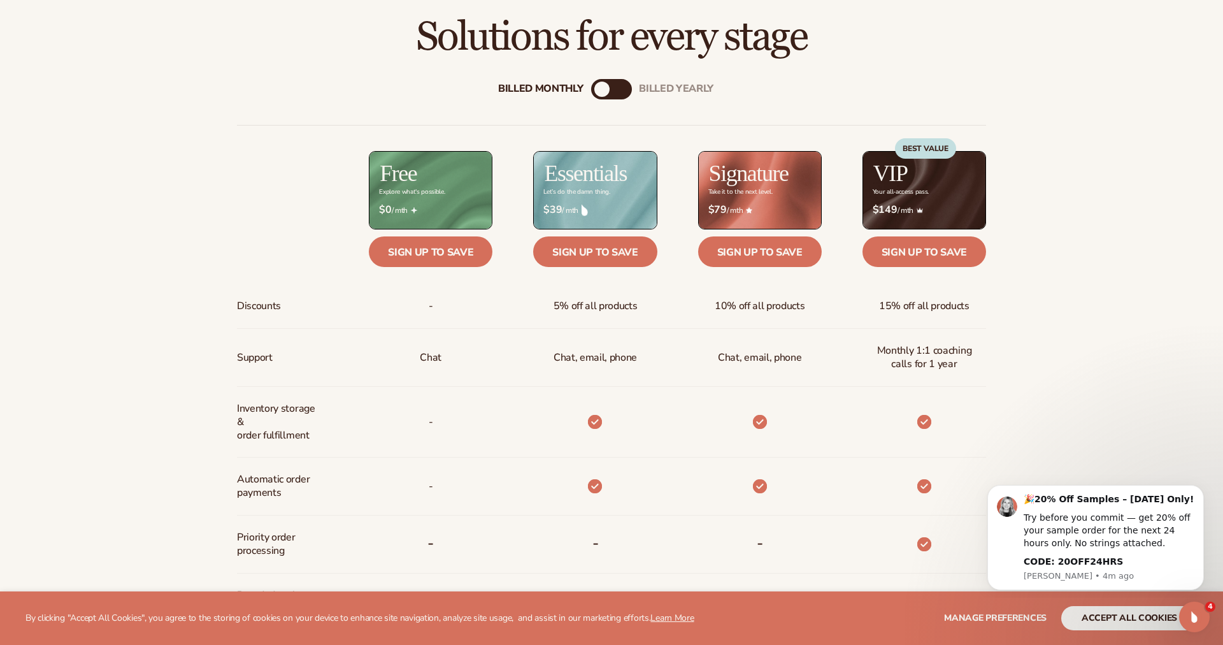
click at [613, 83] on div "Billed Monthly billed Yearly" at bounding box center [611, 89] width 41 height 20
click at [623, 89] on div "billed Yearly" at bounding box center [624, 89] width 15 height 15
click at [592, 92] on div "Billed Monthly" at bounding box center [598, 89] width 15 height 15
click at [631, 92] on div "Billed Monthly billed Yearly" at bounding box center [611, 89] width 41 height 20
click at [623, 90] on div "billed Yearly" at bounding box center [624, 89] width 15 height 15
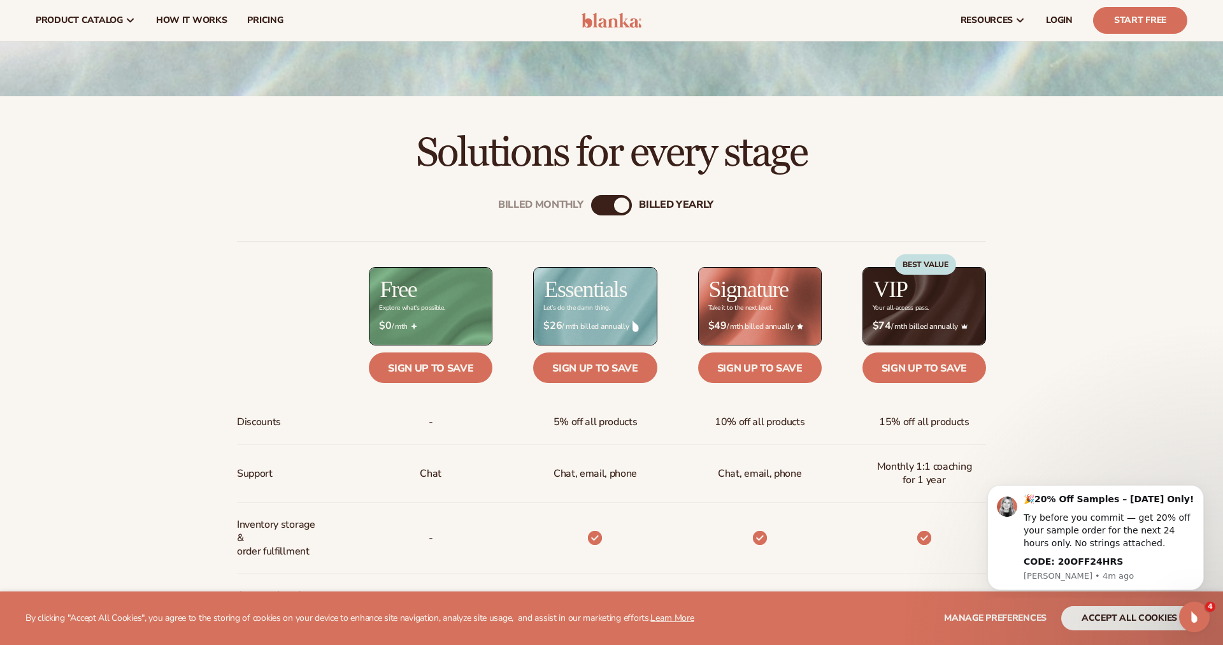
scroll to position [393, 0]
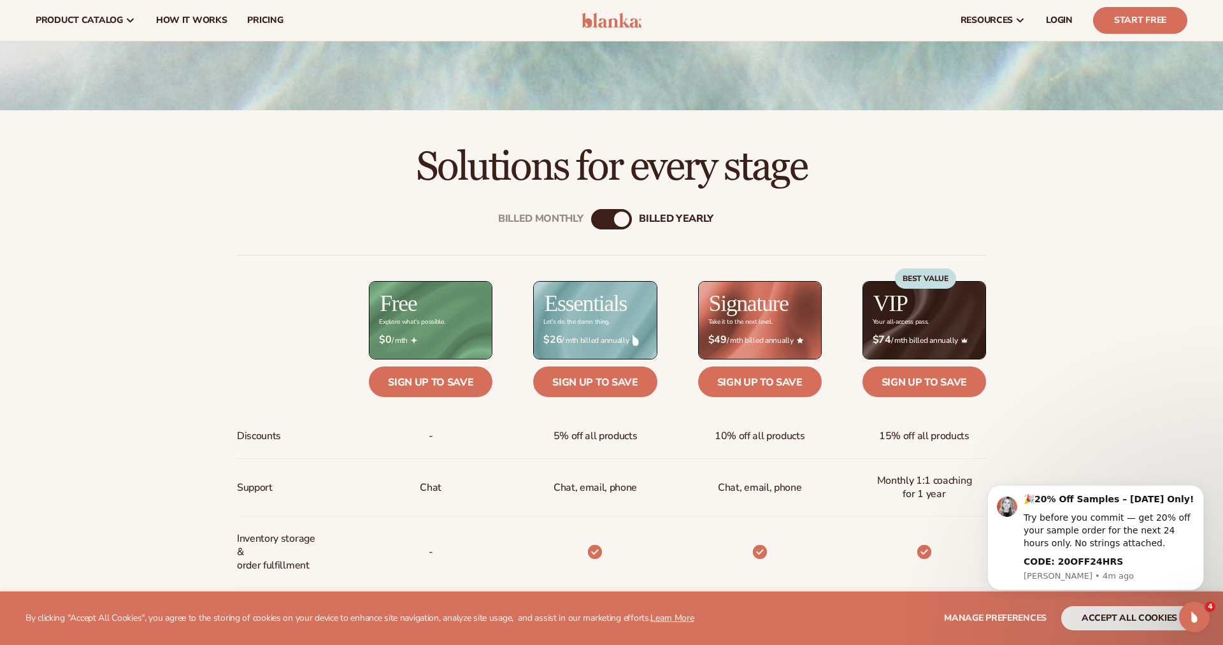
click at [598, 220] on div "Billed Monthly" at bounding box center [598, 219] width 15 height 15
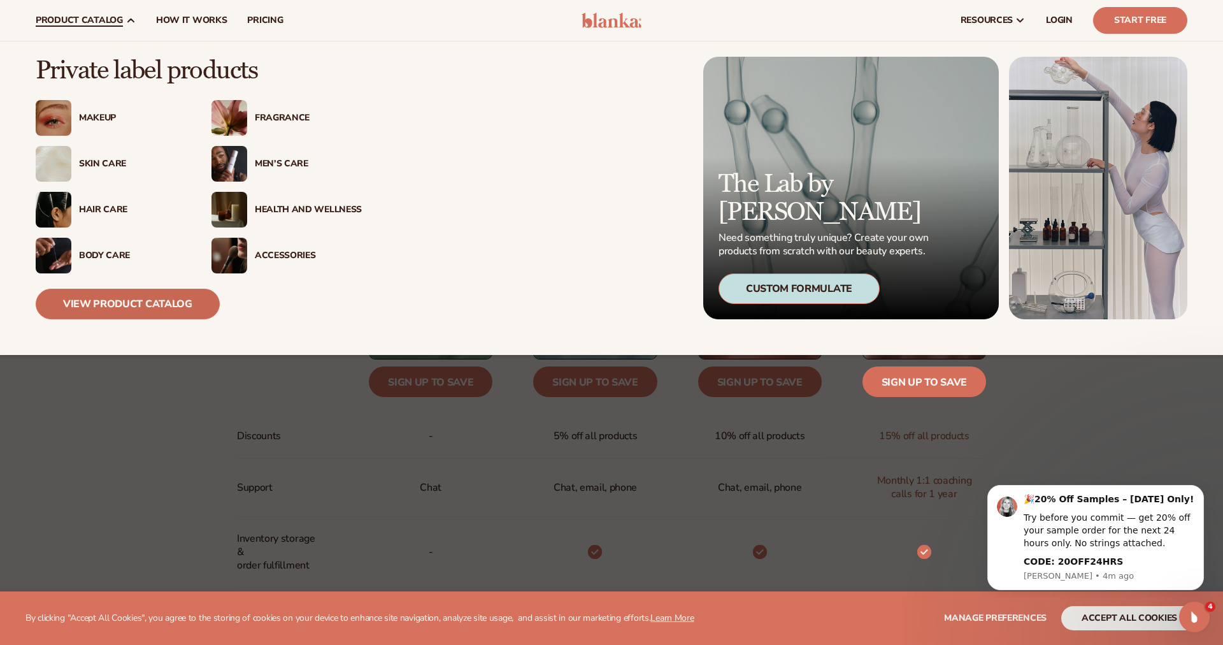
click at [129, 299] on link "View Product Catalog" at bounding box center [128, 304] width 184 height 31
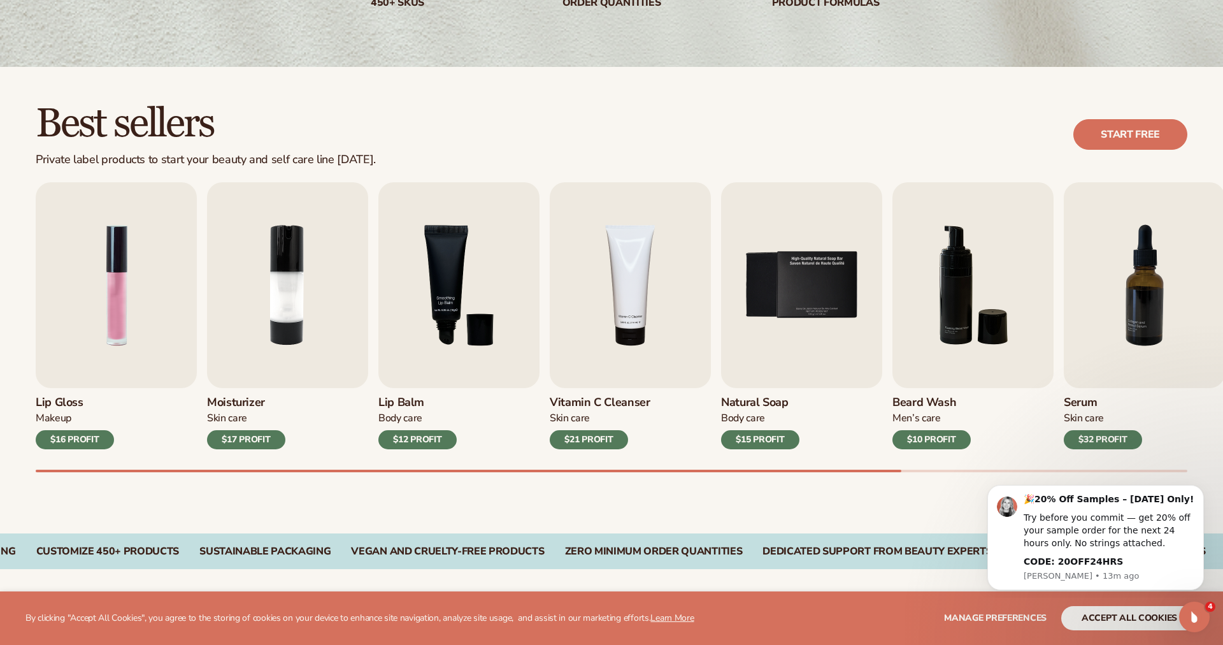
scroll to position [318, 0]
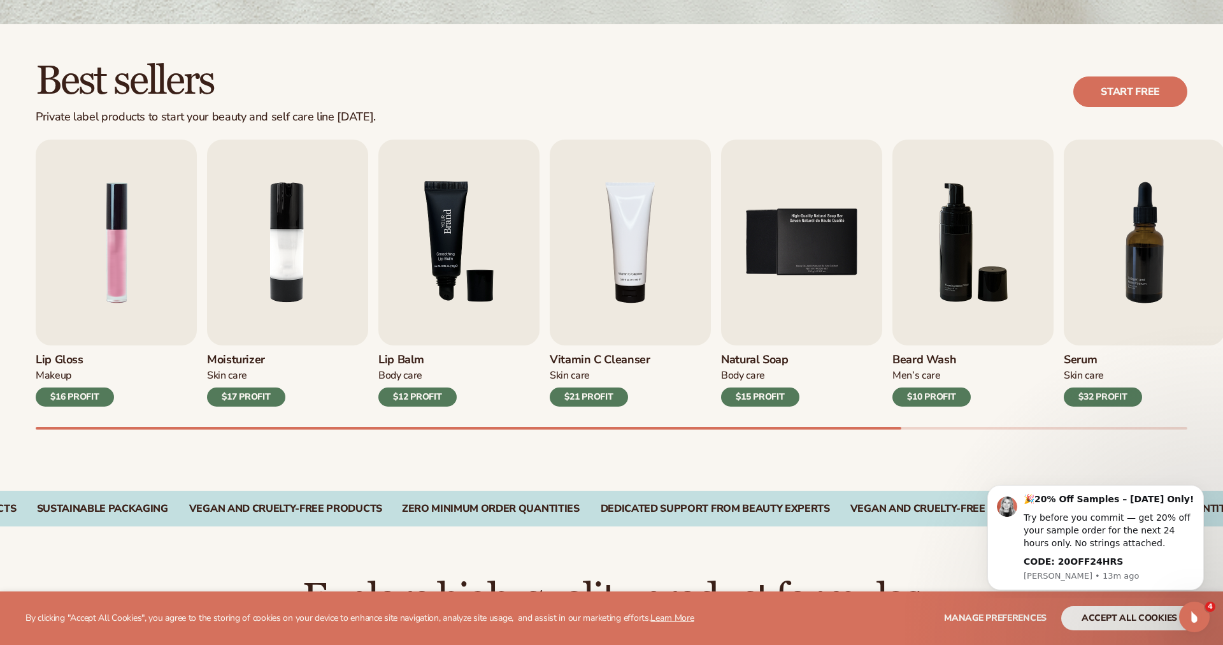
click at [455, 264] on img "3 / 9" at bounding box center [459, 243] width 161 height 206
click at [426, 393] on div "$12 PROFIT" at bounding box center [418, 396] width 78 height 19
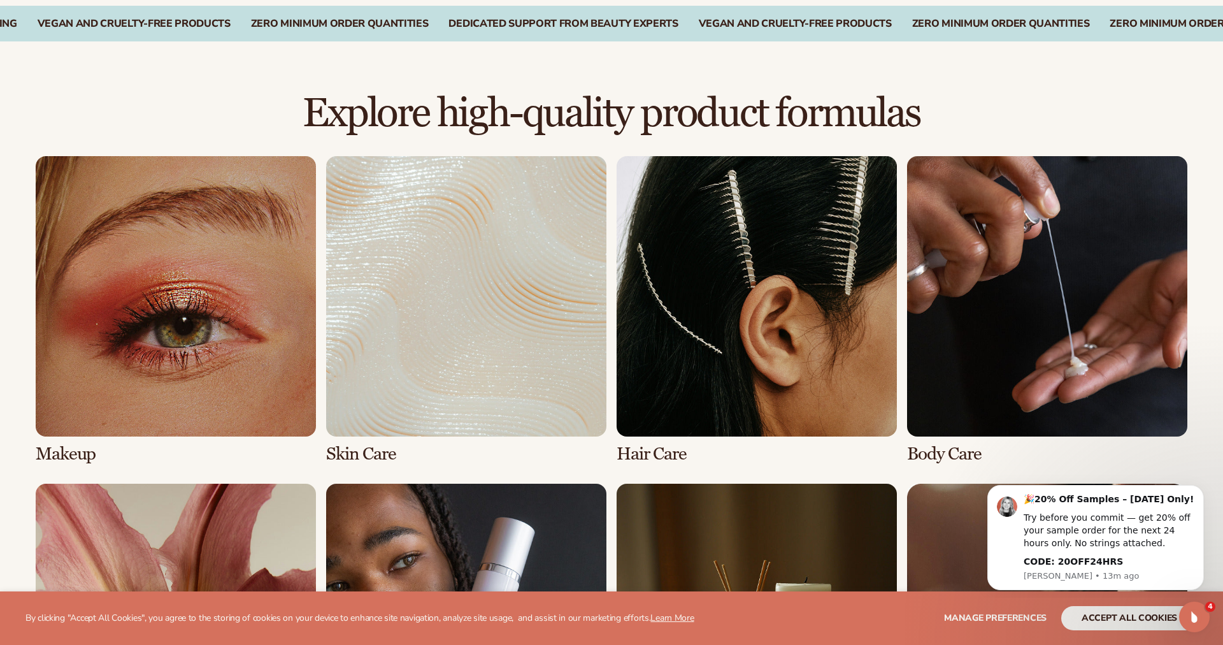
scroll to position [804, 0]
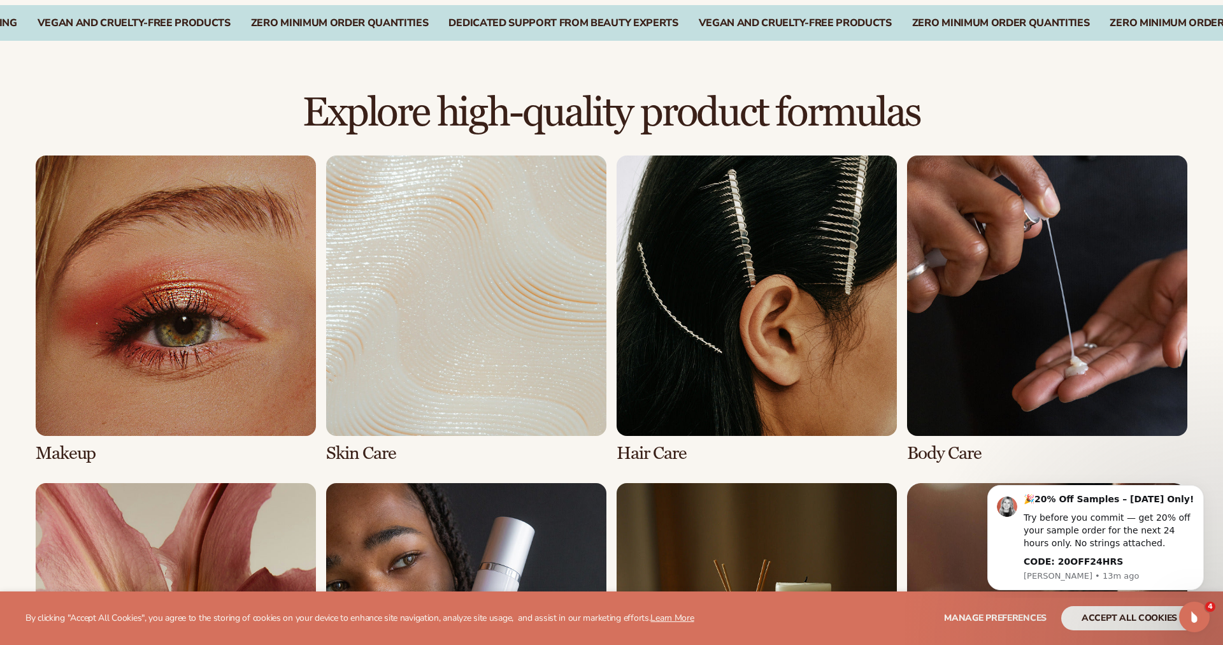
click at [371, 403] on link "2 / 8" at bounding box center [466, 309] width 280 height 308
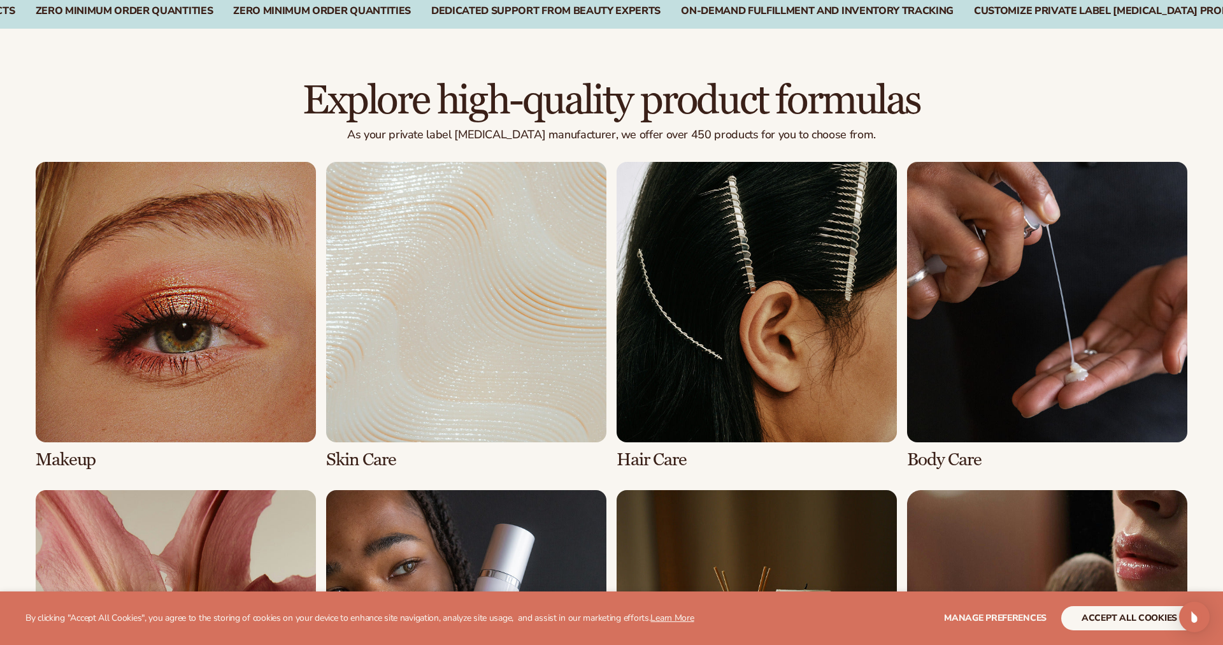
scroll to position [818, 0]
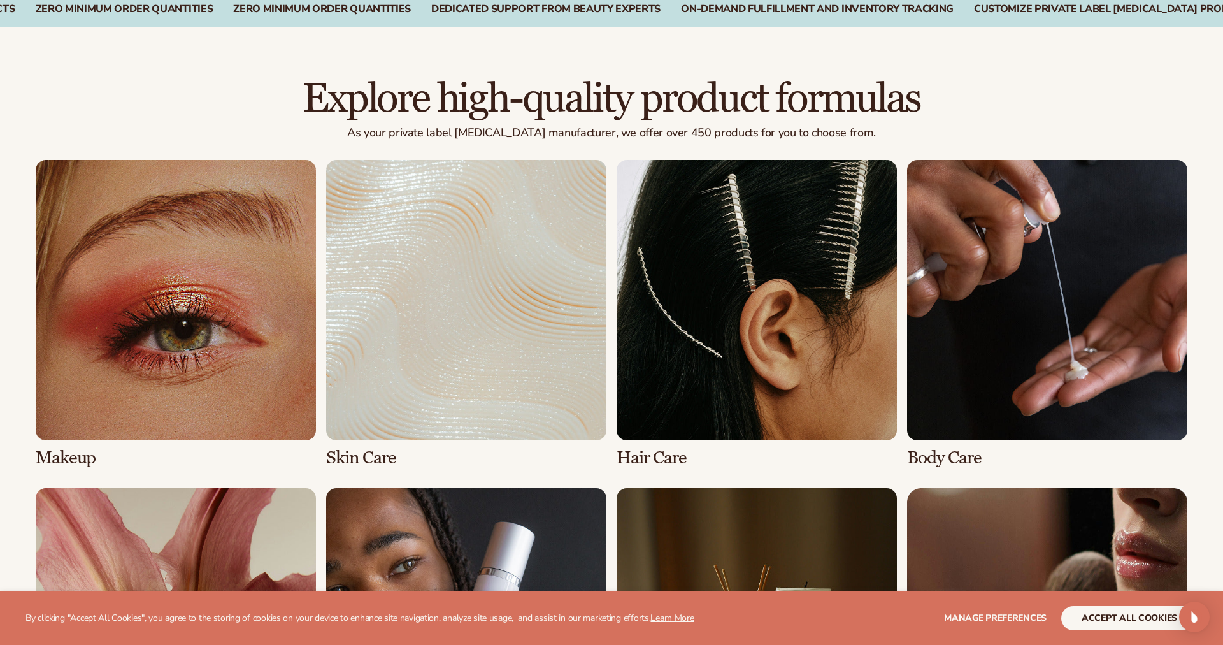
click at [236, 352] on link "1 / 8" at bounding box center [176, 314] width 280 height 308
